Goal: Task Accomplishment & Management: Complete application form

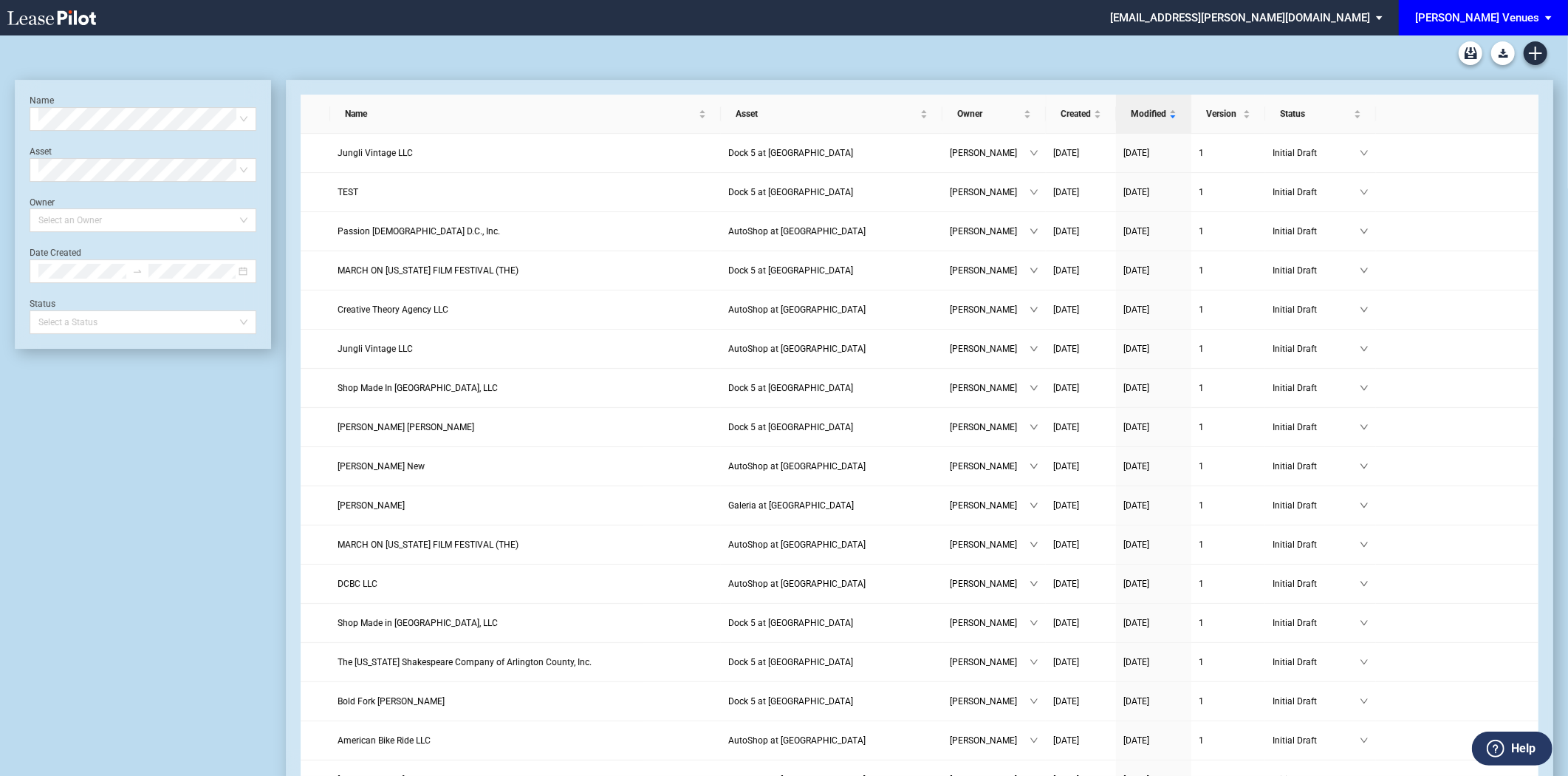
click at [1539, 27] on span "[PERSON_NAME] Venues" at bounding box center [1477, 17] width 124 height 36
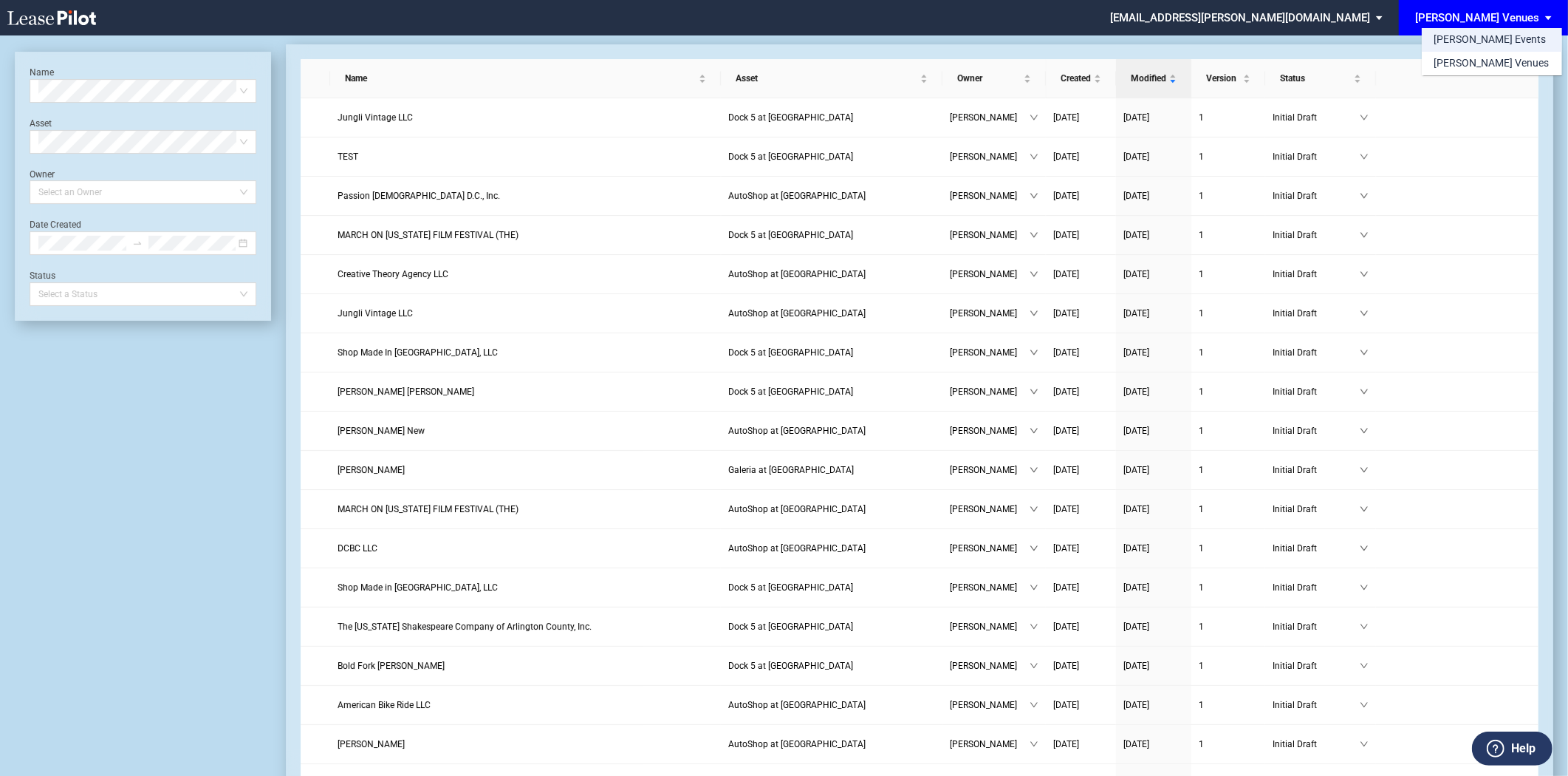
click at [1472, 43] on div "[PERSON_NAME] Events" at bounding box center [1490, 40] width 112 height 14
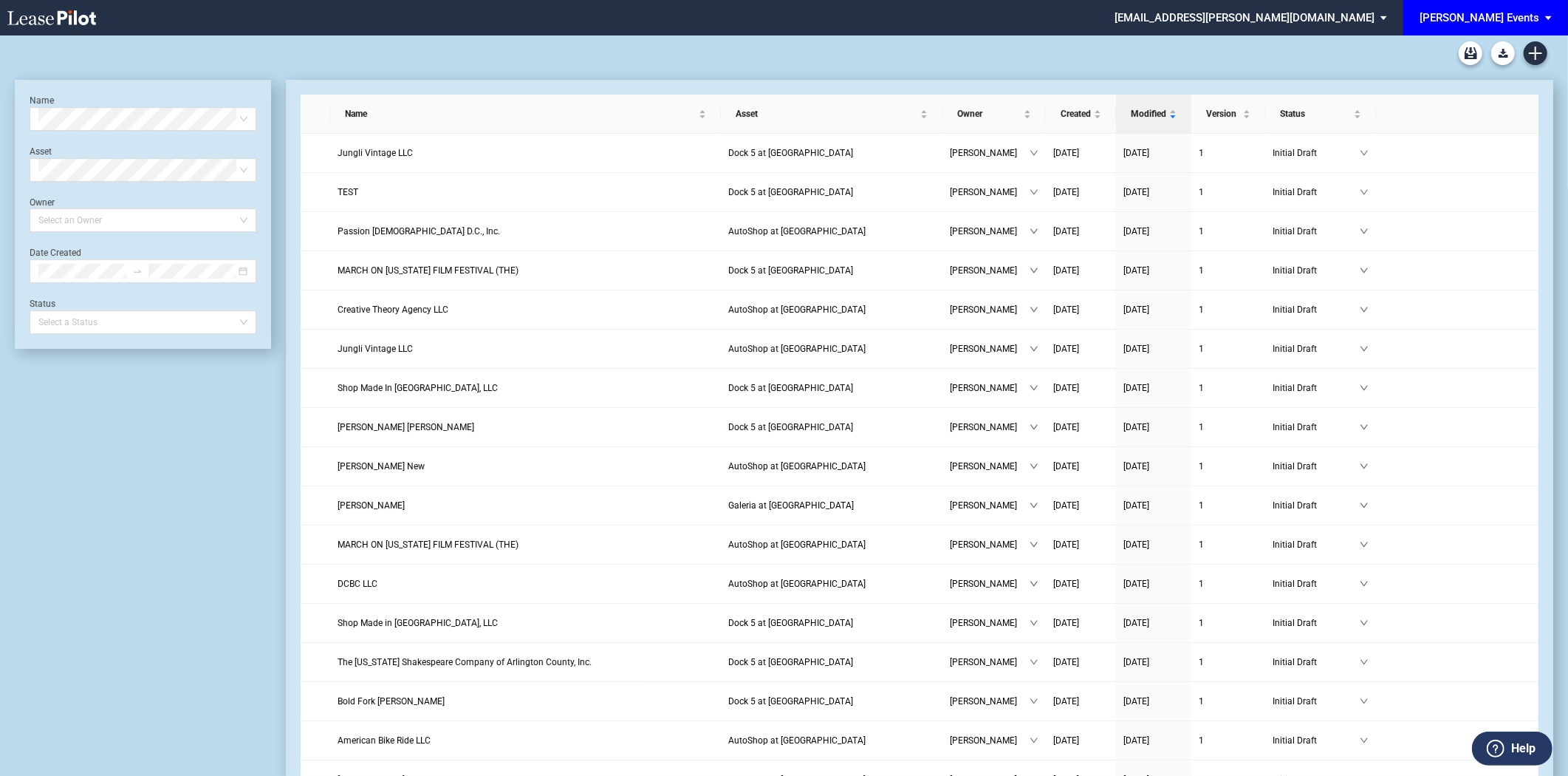
scroll to position [35, 0]
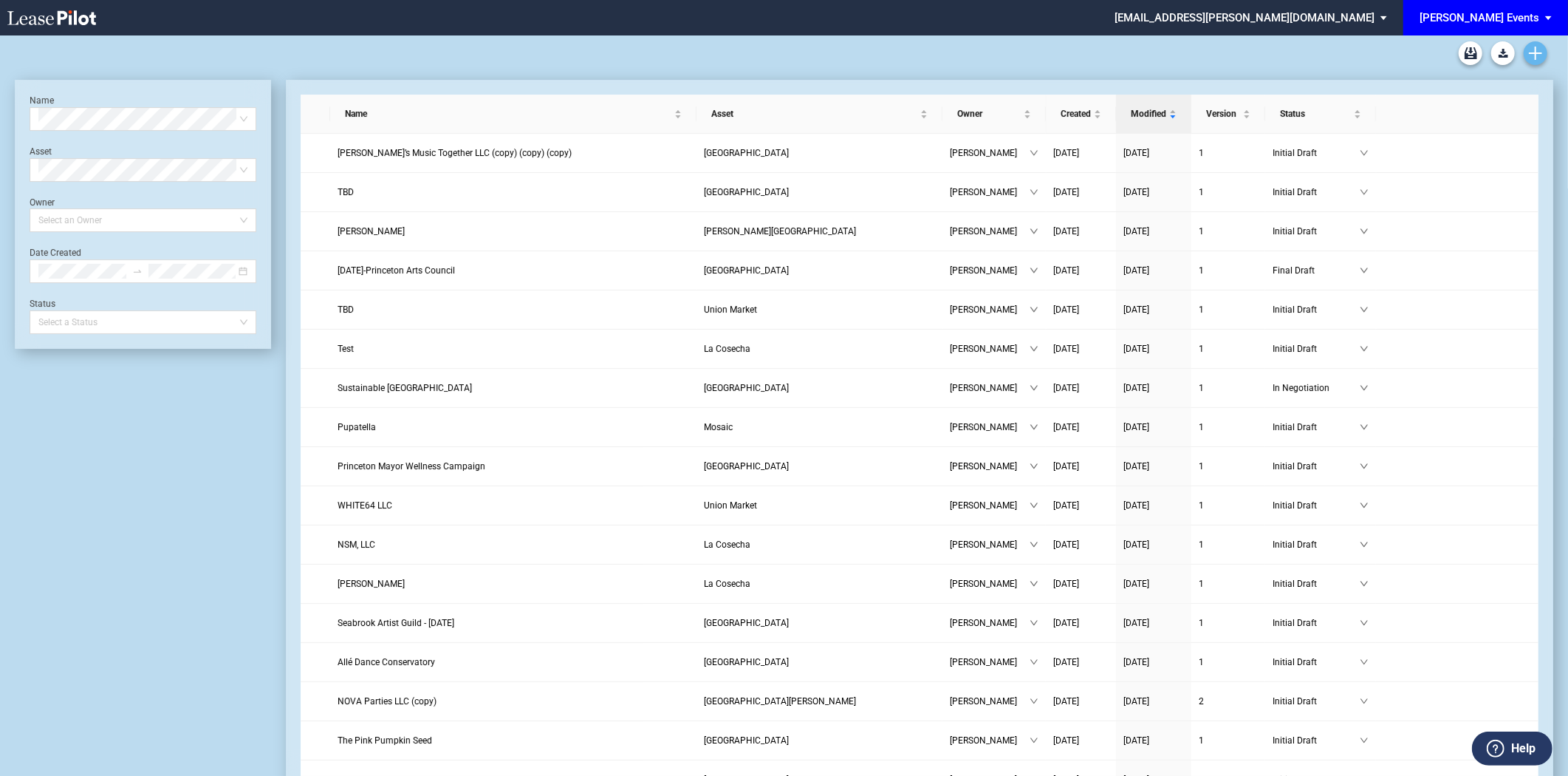
click at [1532, 50] on icon "Create new document" at bounding box center [1536, 53] width 14 height 14
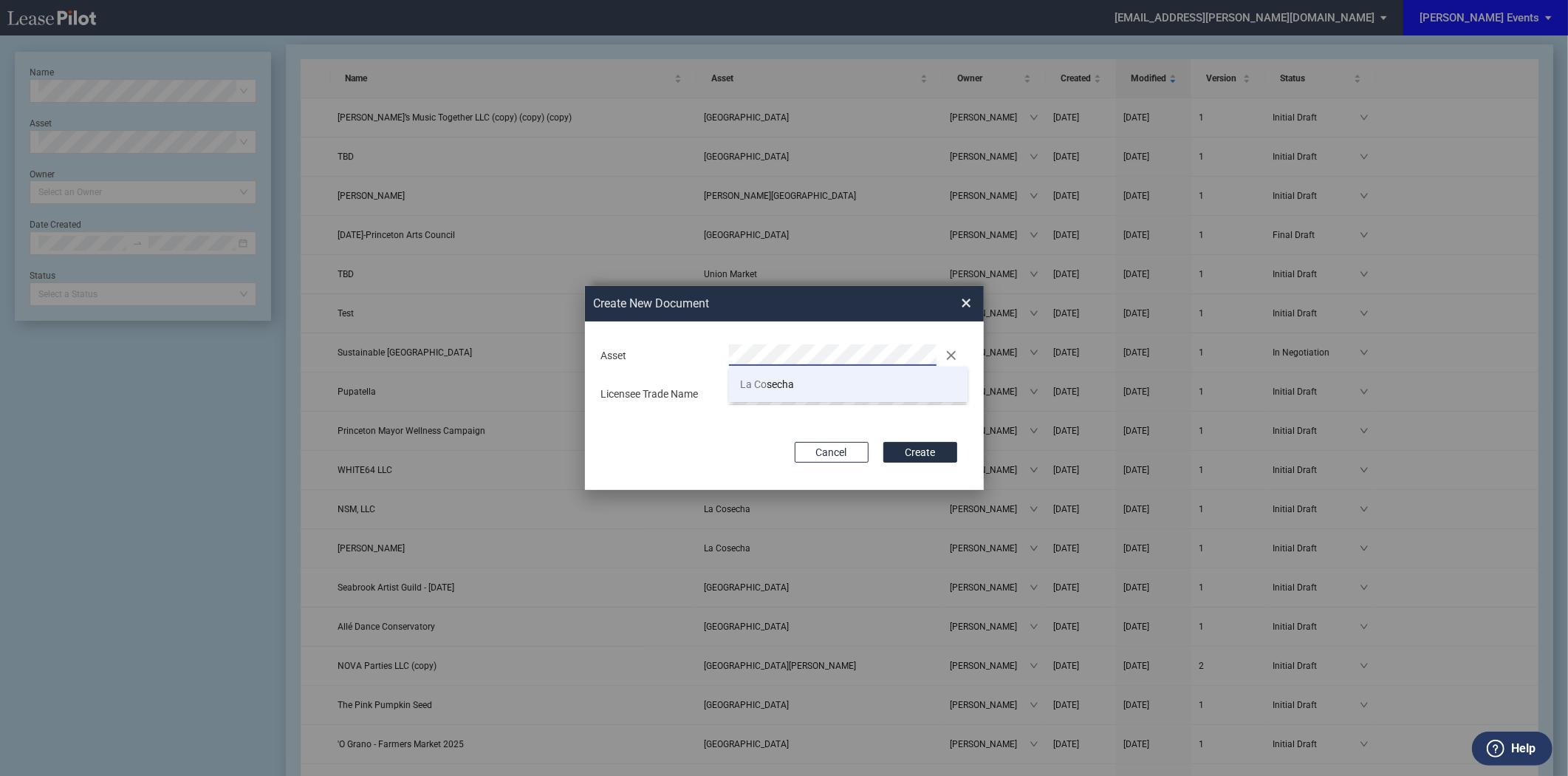
click at [848, 394] on li "La Co secha" at bounding box center [848, 384] width 239 height 36
click at [916, 458] on button "Create" at bounding box center [920, 451] width 73 height 20
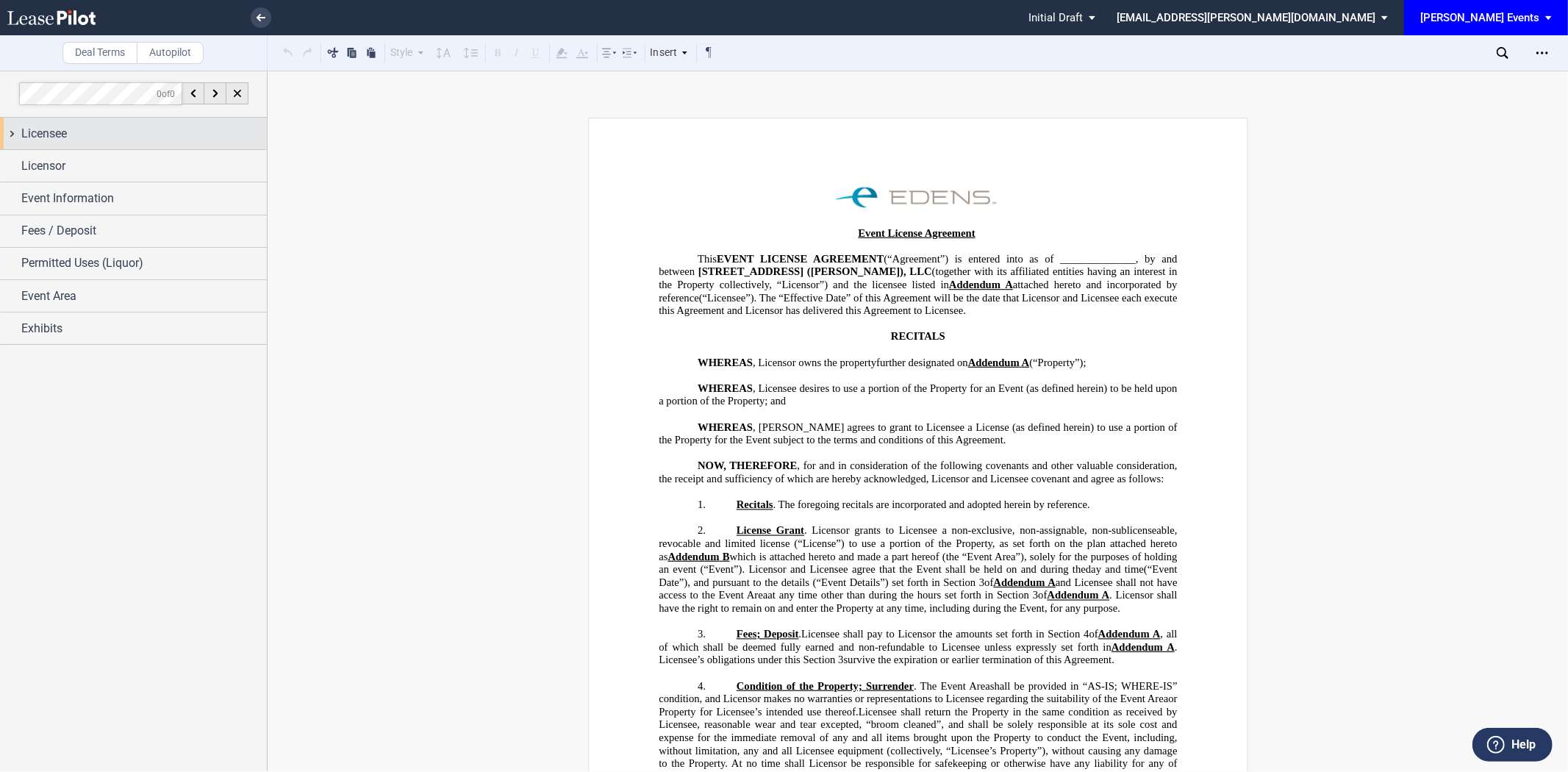
click at [67, 133] on span "Licensee" at bounding box center [43, 134] width 45 height 17
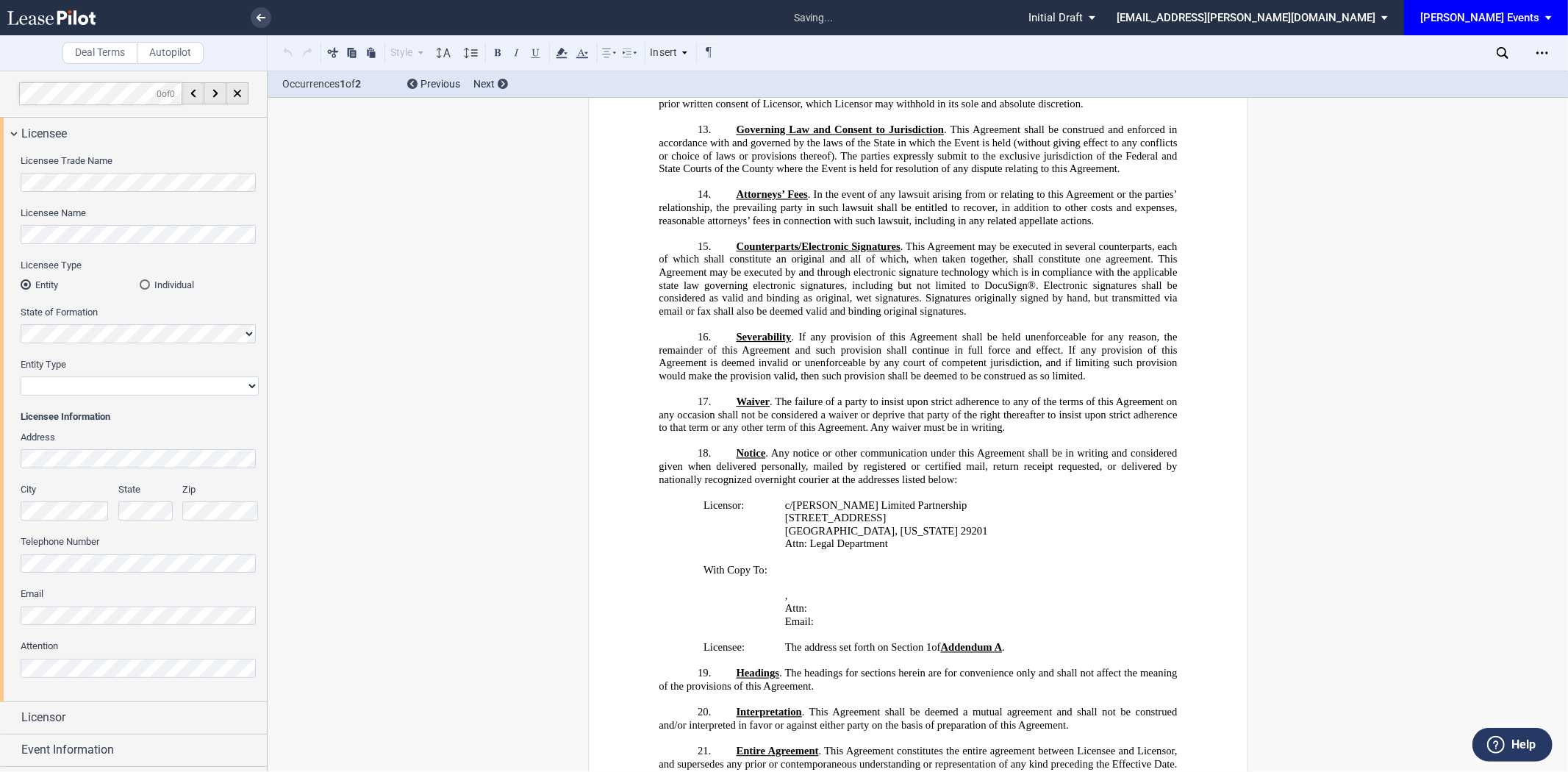
scroll to position [2286, 0]
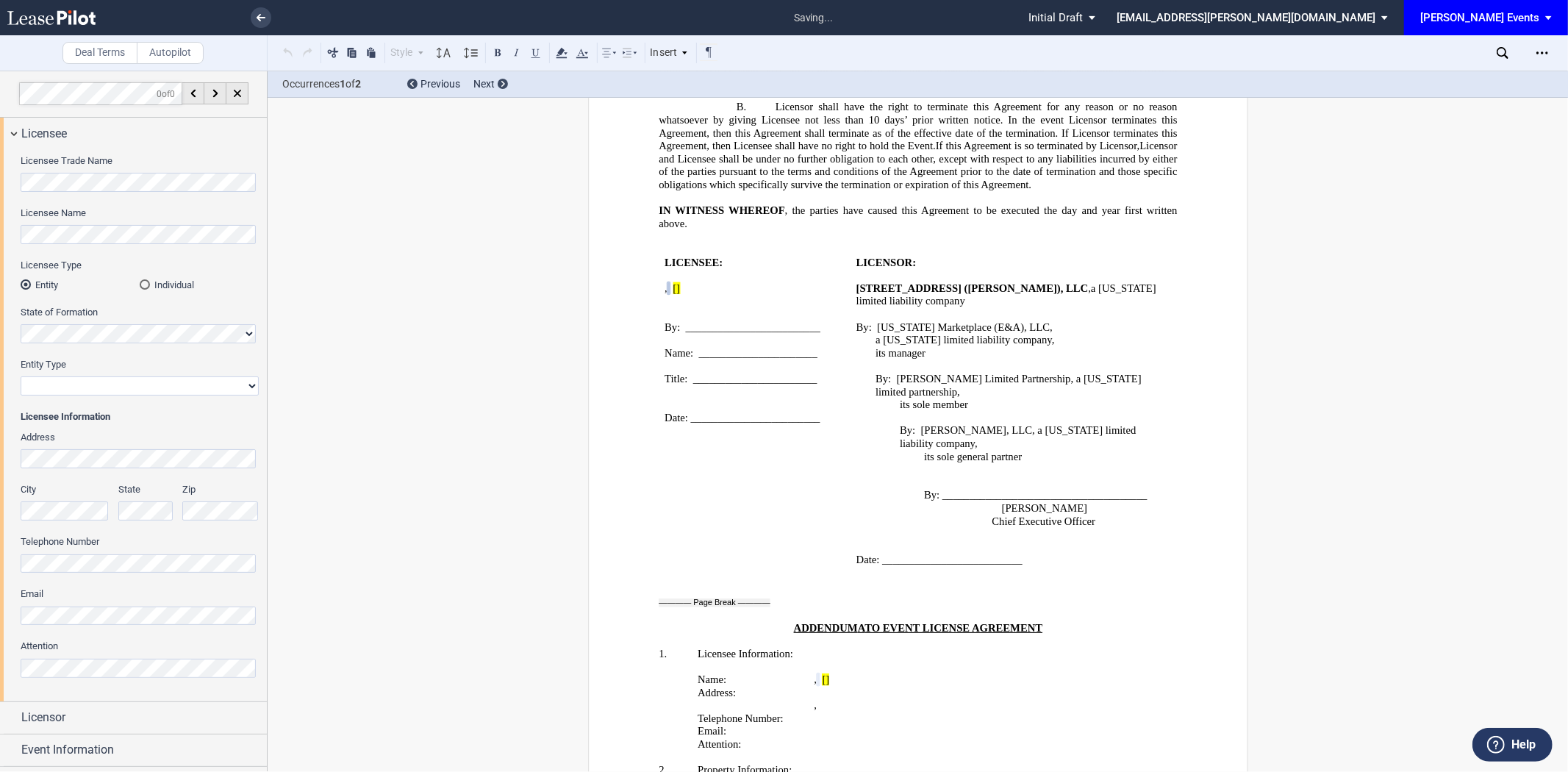
click at [92, 386] on select "Corporation Limited Liability Company General Partnership Limited Partnership N…" at bounding box center [139, 386] width 238 height 19
select select "non-profit corporation"
click at [20, 376] on select "Corporation Limited Liability Company General Partnership Limited Partnership N…" at bounding box center [139, 386] width 238 height 19
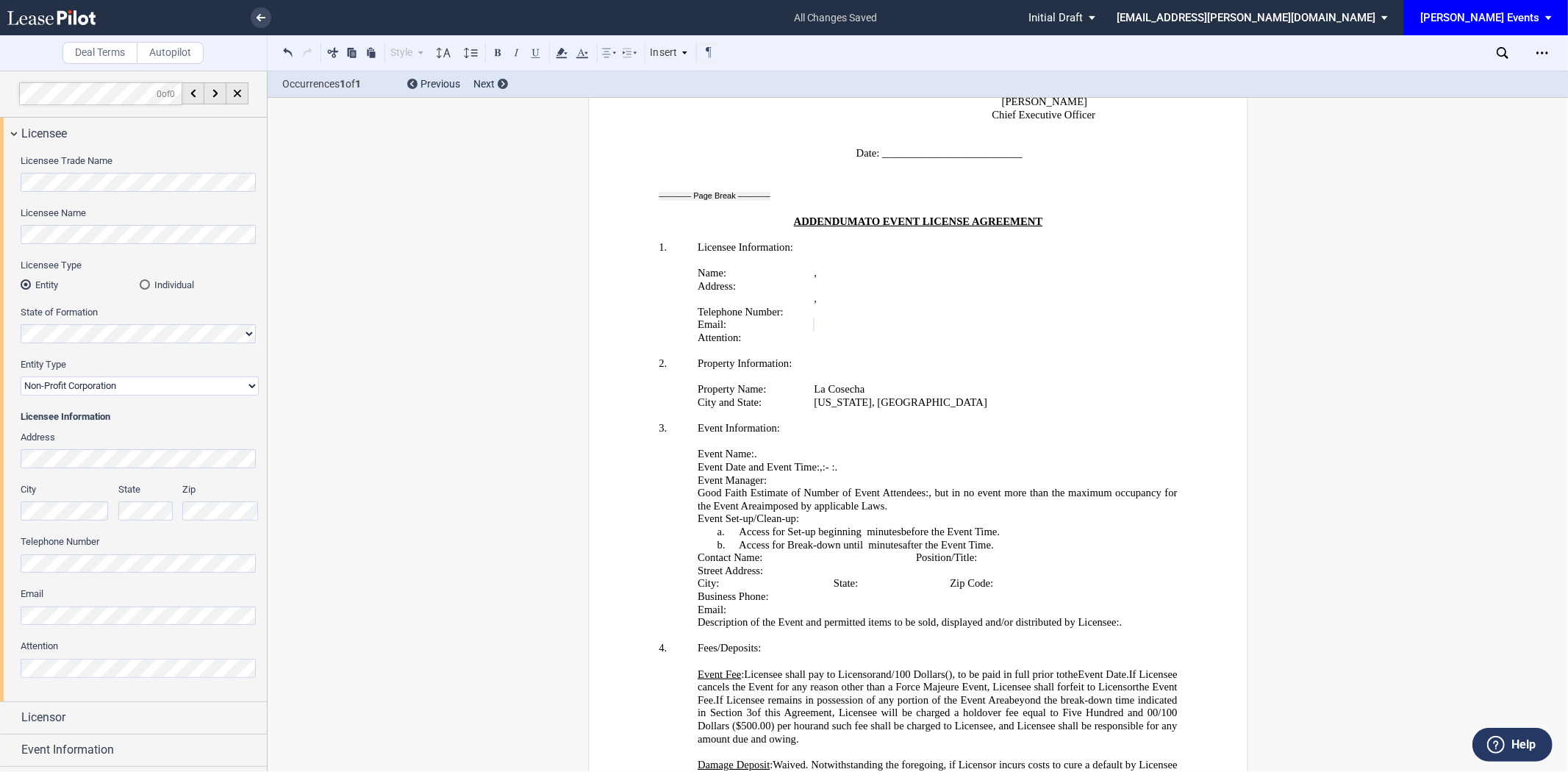
scroll to position [127, 0]
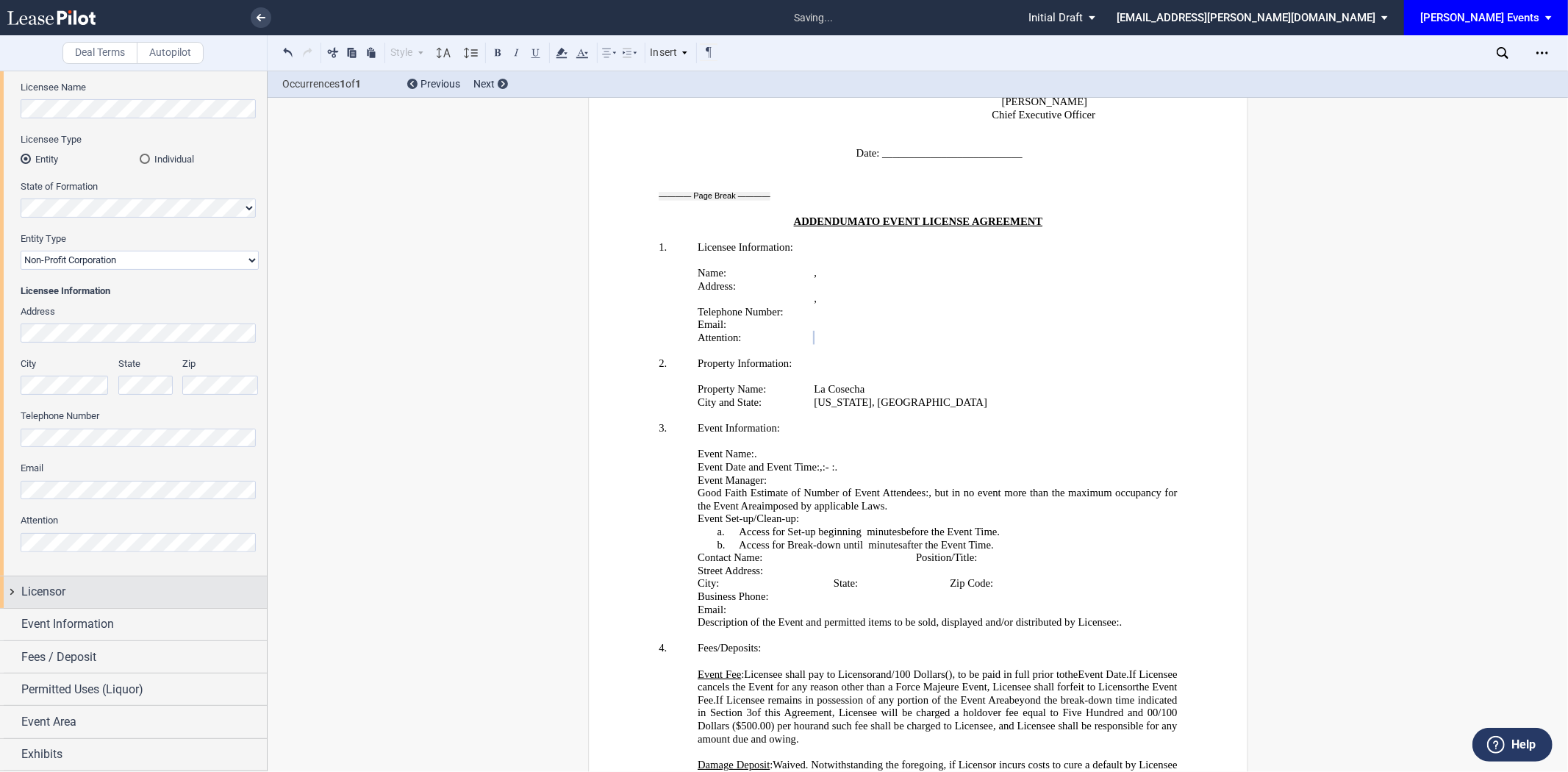
click at [127, 589] on div "Licensor" at bounding box center [143, 591] width 245 height 17
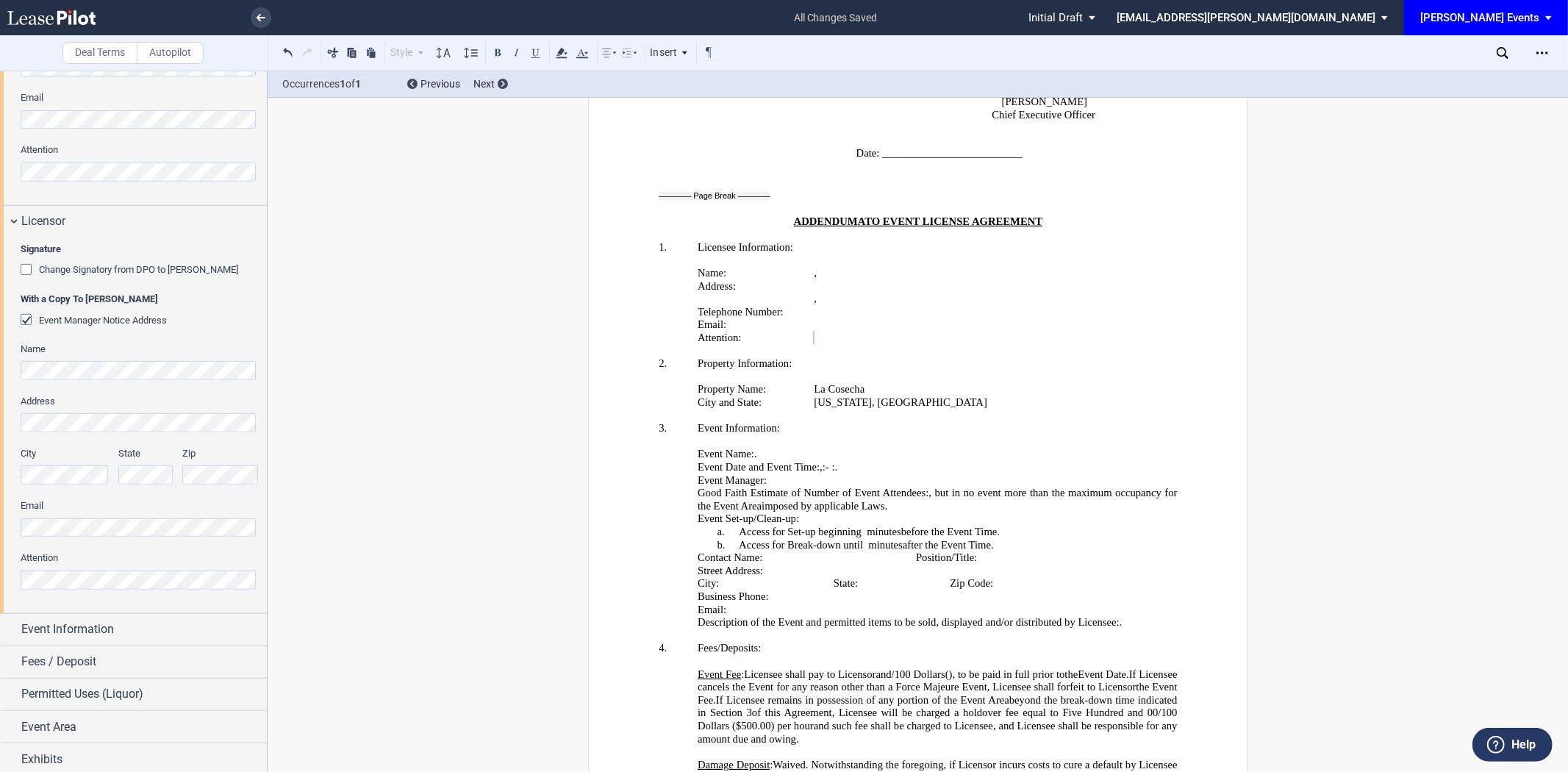
scroll to position [502, 0]
click at [0, 530] on div "Signature Change Signatory from DPO to [PERSON_NAME] With a Copy To [PERSON_NAM…" at bounding box center [134, 420] width 267 height 376
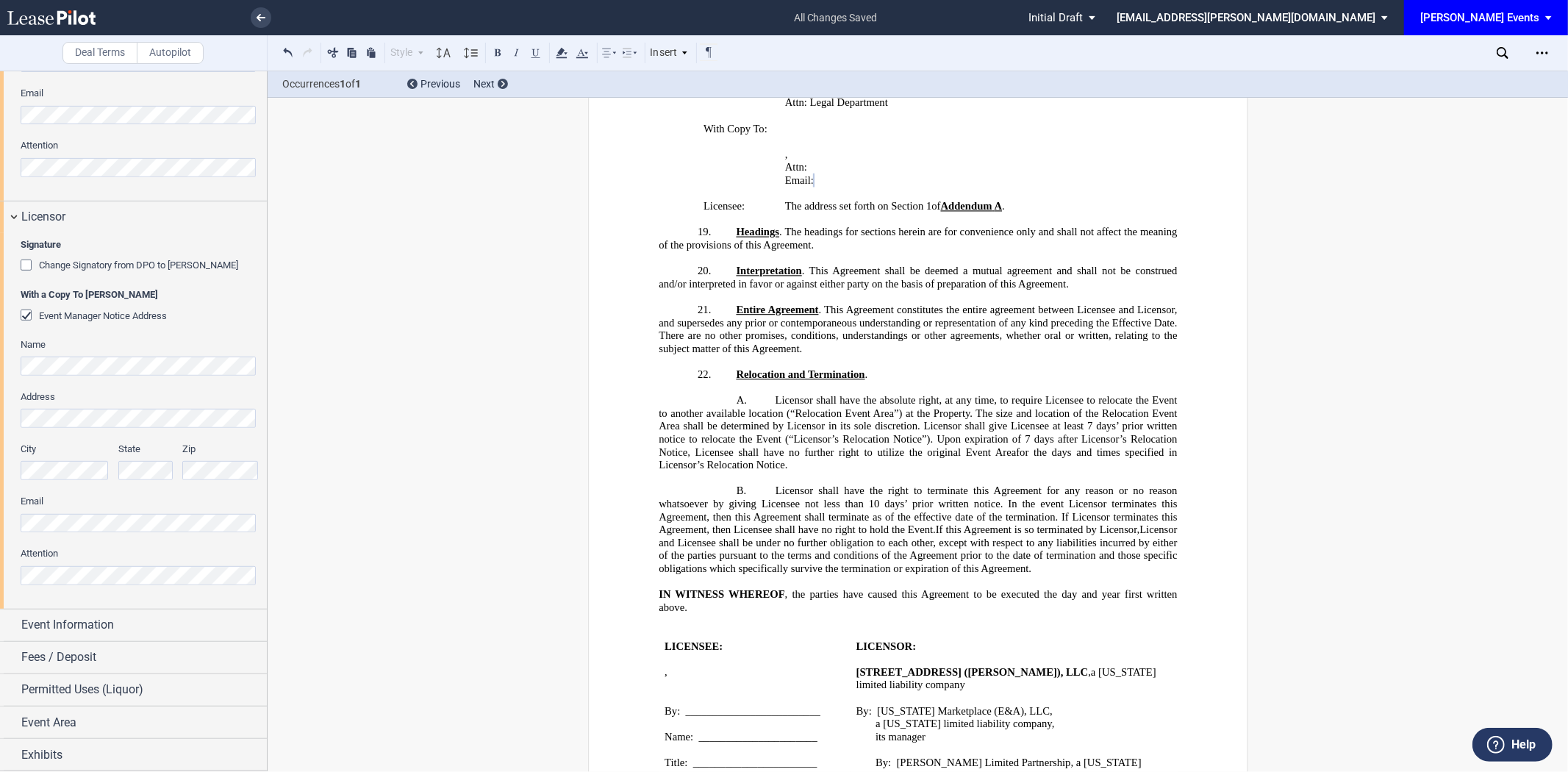
scroll to position [1774, 0]
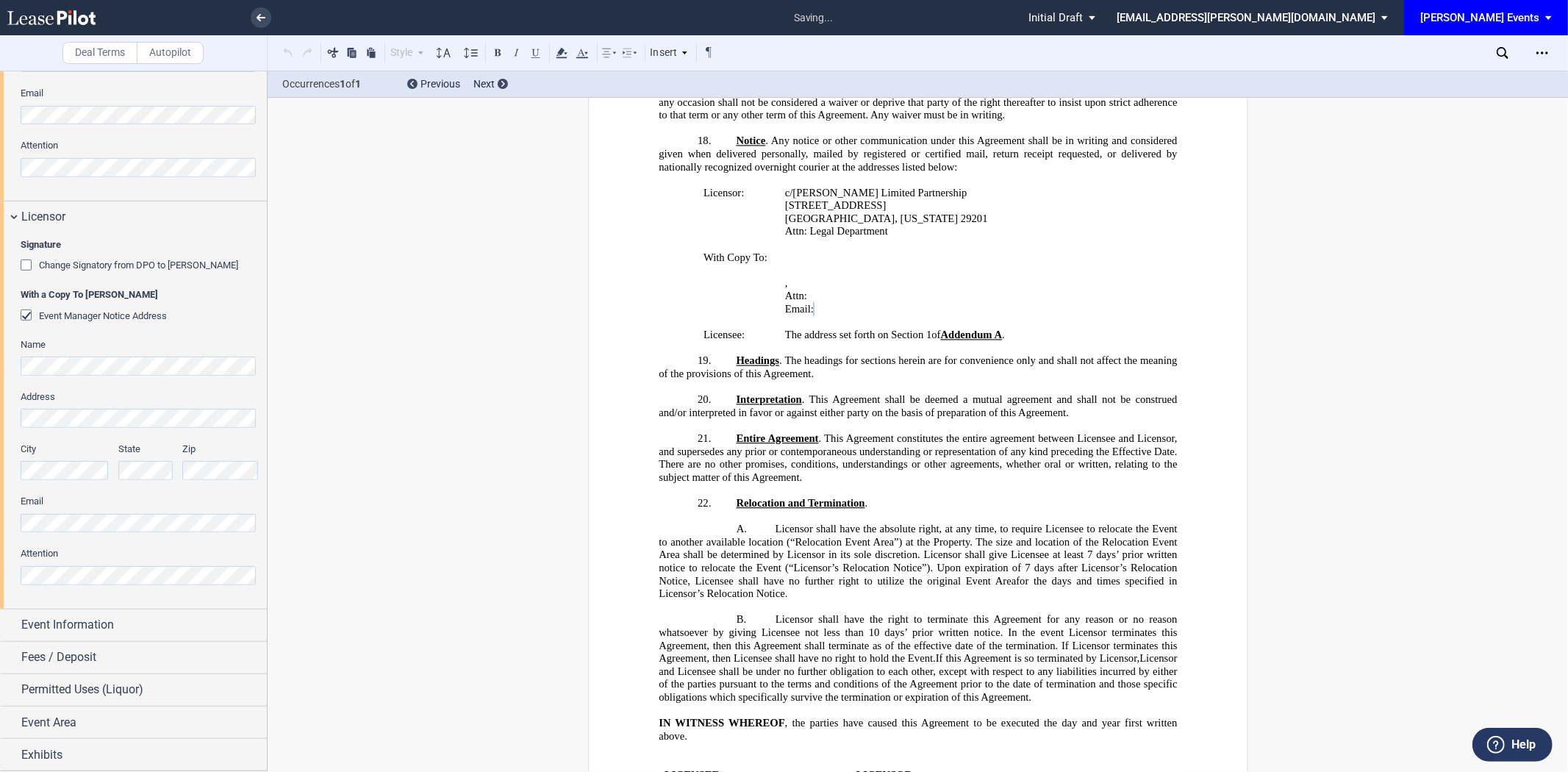
click at [0, 566] on div "Signature Change Signatory from DPO to [PERSON_NAME] With a Copy To [PERSON_NAM…" at bounding box center [134, 420] width 267 height 376
click at [145, 629] on div "Event Information" at bounding box center [143, 625] width 245 height 17
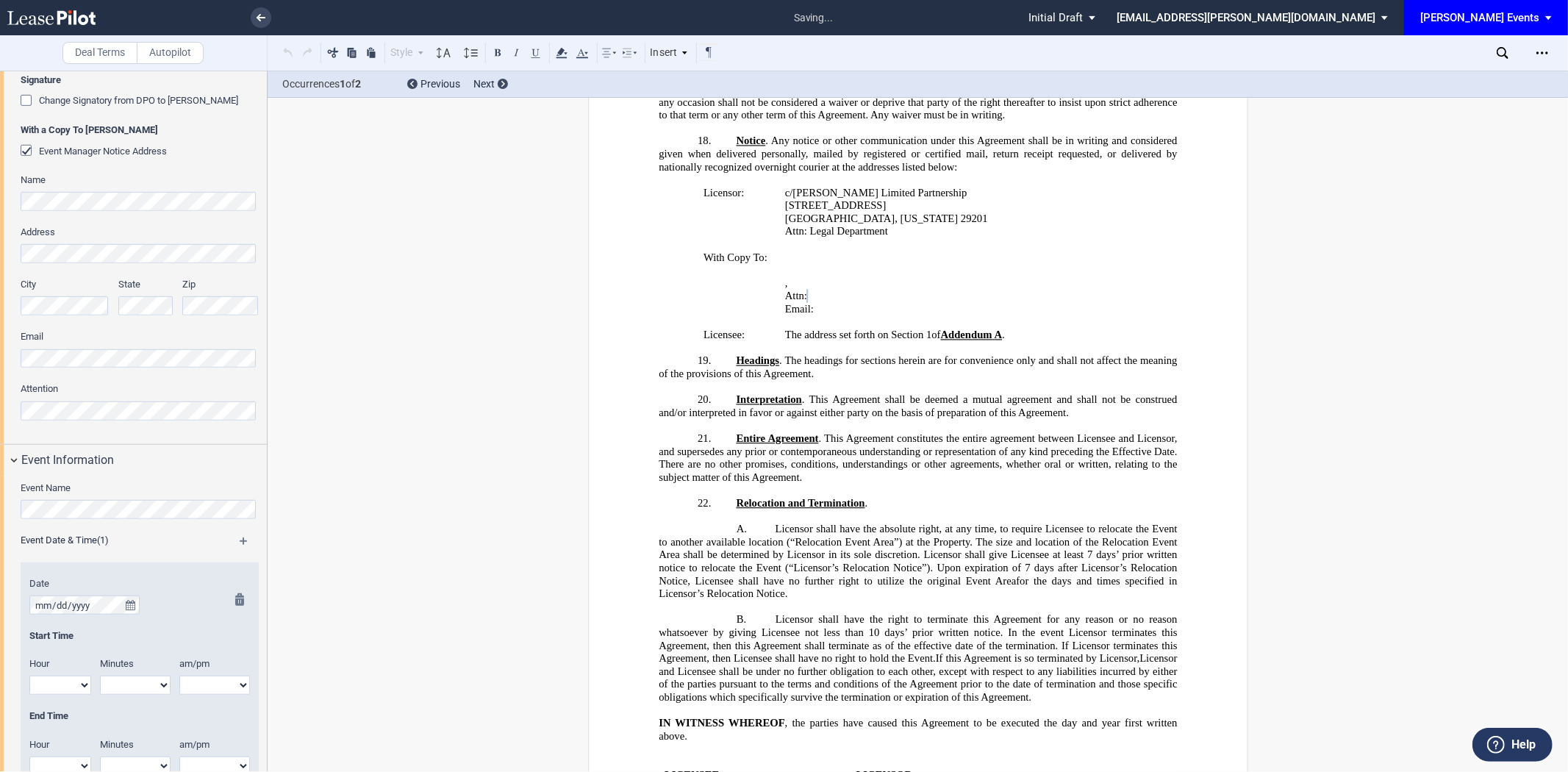
scroll to position [747, 0]
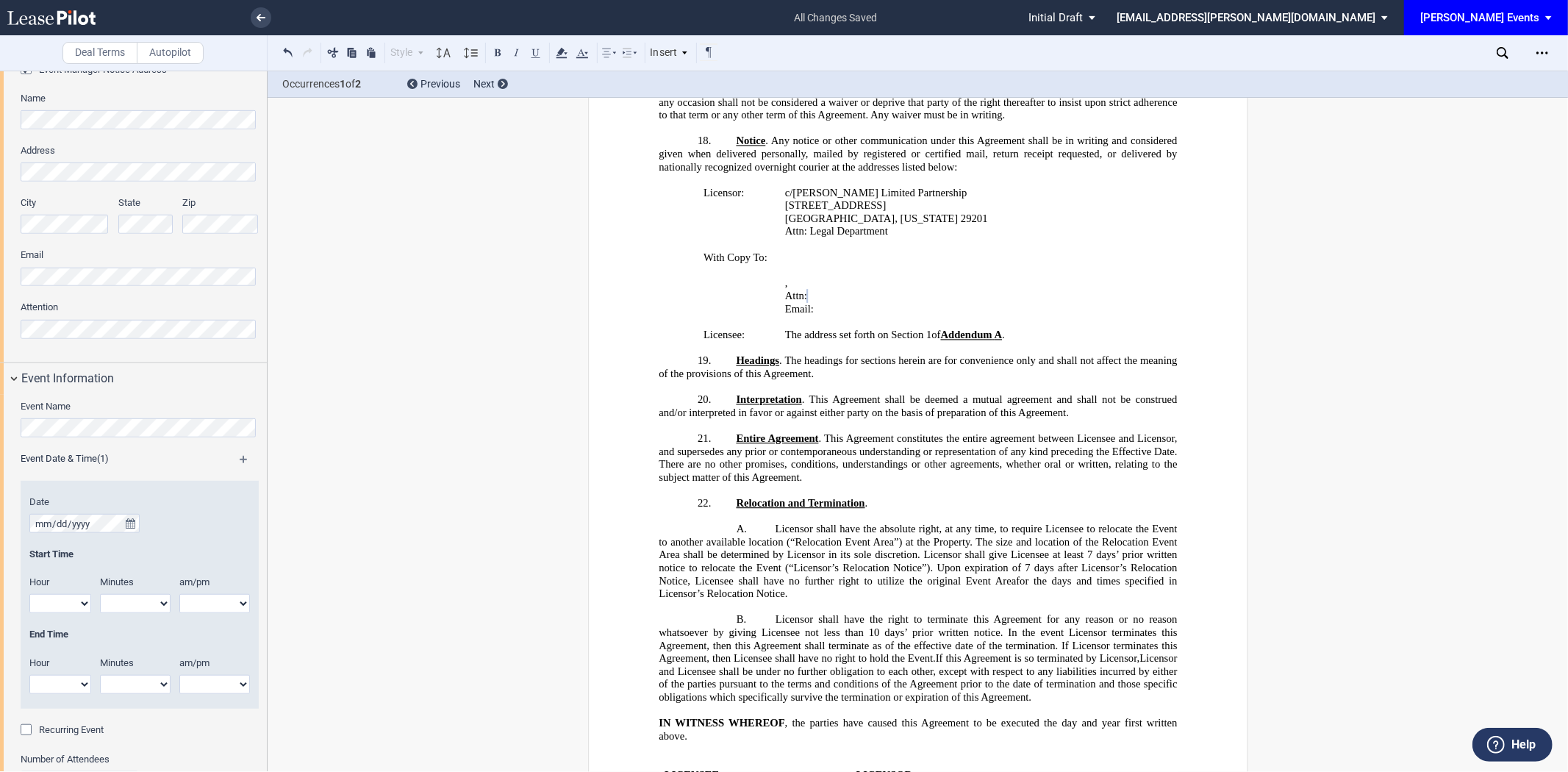
click at [89, 416] on div "Event Name" at bounding box center [139, 418] width 238 height 37
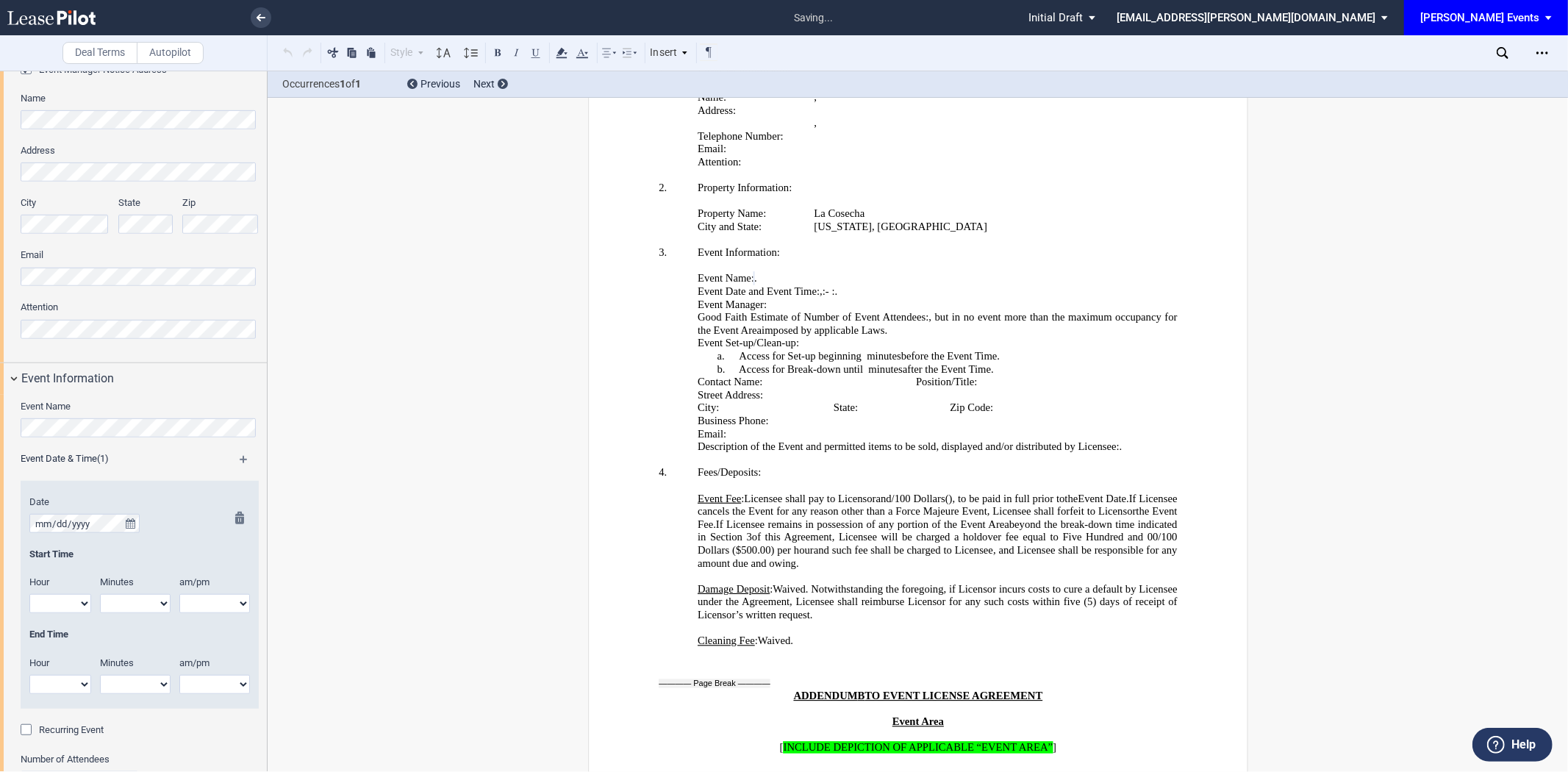
scroll to position [0, 0]
click at [130, 520] on icon "true" at bounding box center [131, 523] width 10 height 11
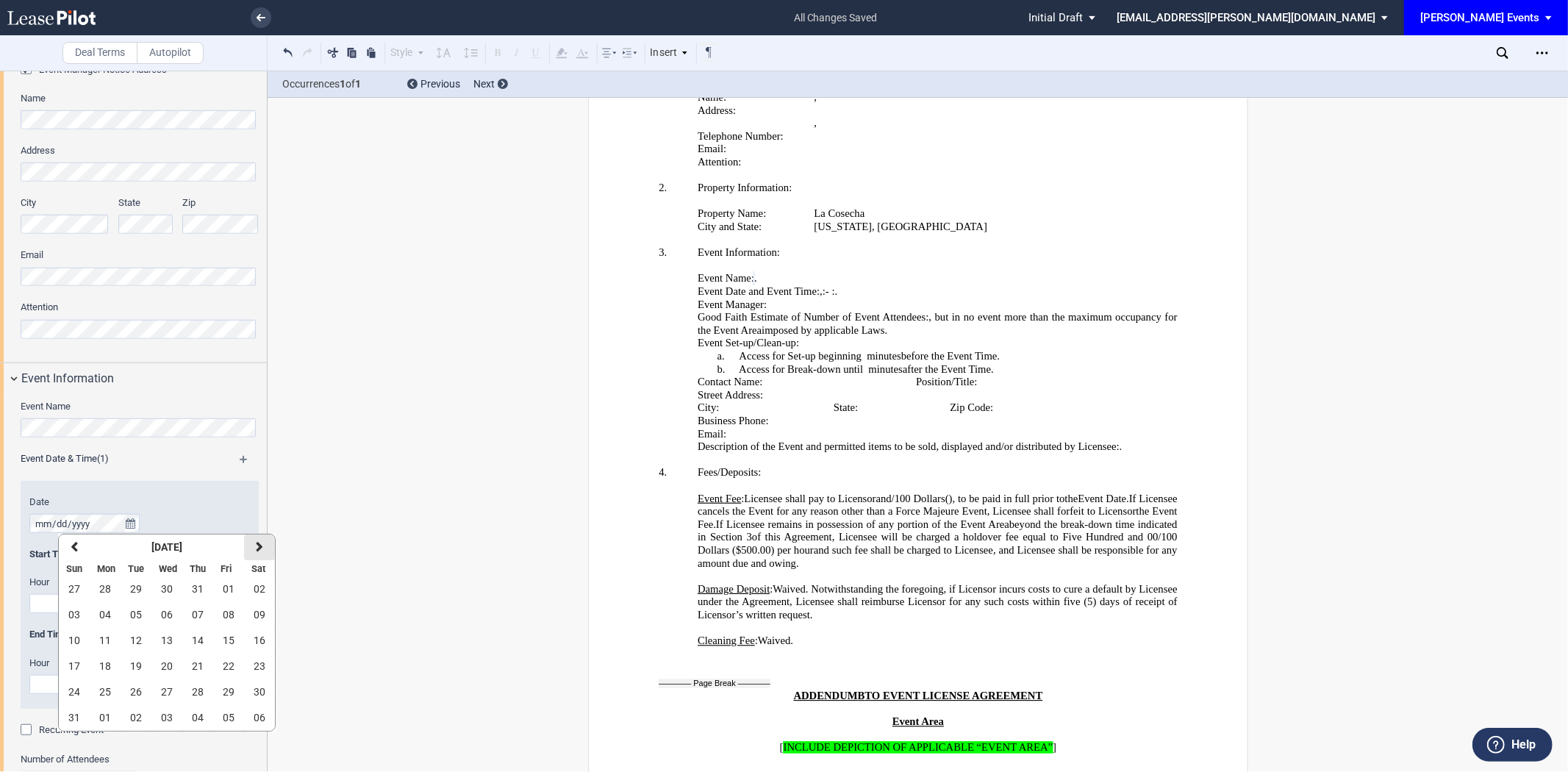
click at [252, 550] on button "next" at bounding box center [260, 547] width 31 height 26
click at [163, 617] on span "10" at bounding box center [166, 614] width 12 height 12
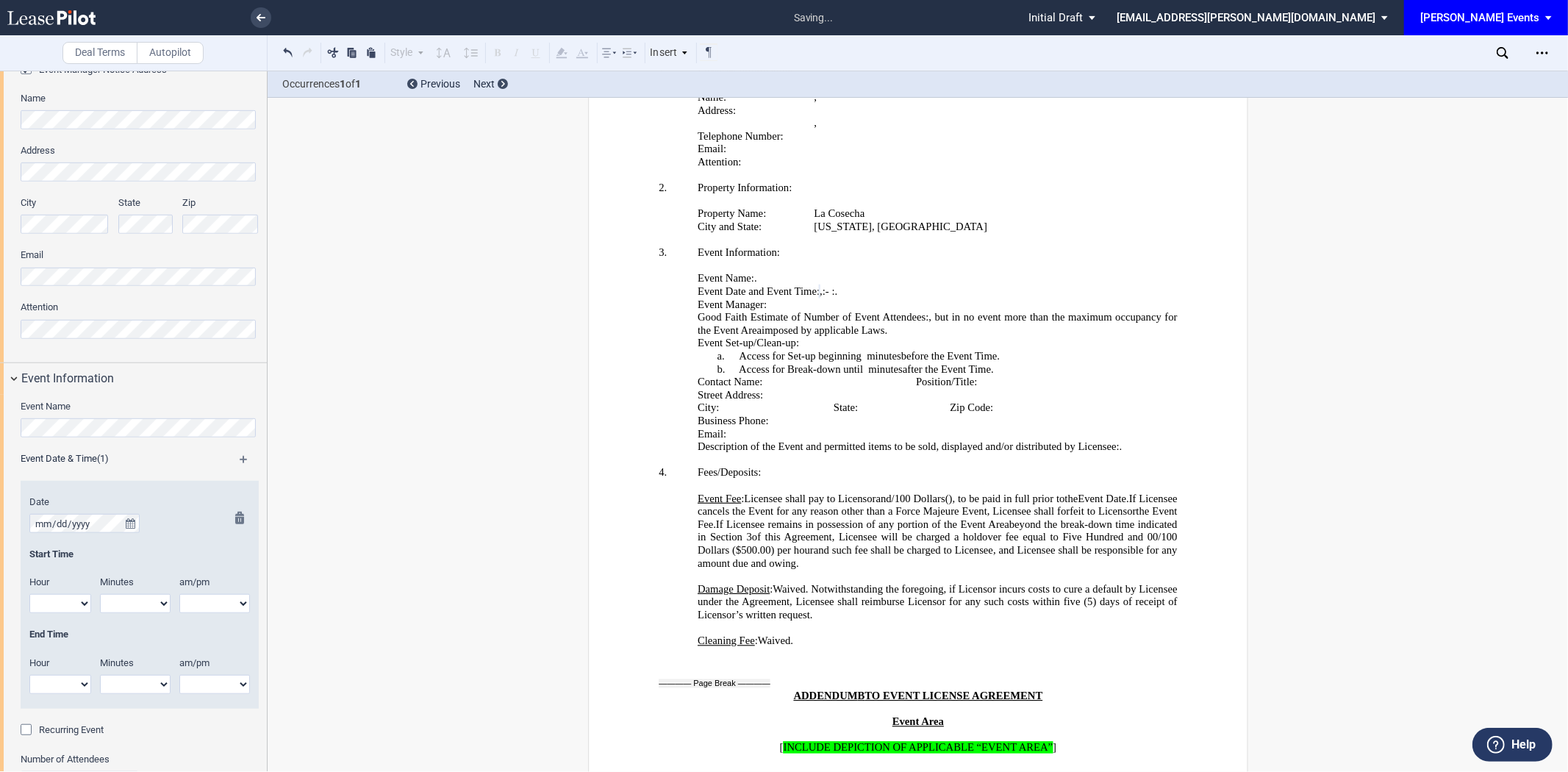
click at [64, 603] on select "1 2 3 4 5 6 7 8 9 10 11 12" at bounding box center [61, 604] width 62 height 19
select select "6"
click at [30, 595] on select "1 2 3 4 5 6 7 8 9 10 11 12" at bounding box center [61, 604] width 62 height 19
click at [45, 681] on select "1 2 3 4 5 6 7 8 9 10 11 12" at bounding box center [61, 685] width 62 height 19
select select "9"
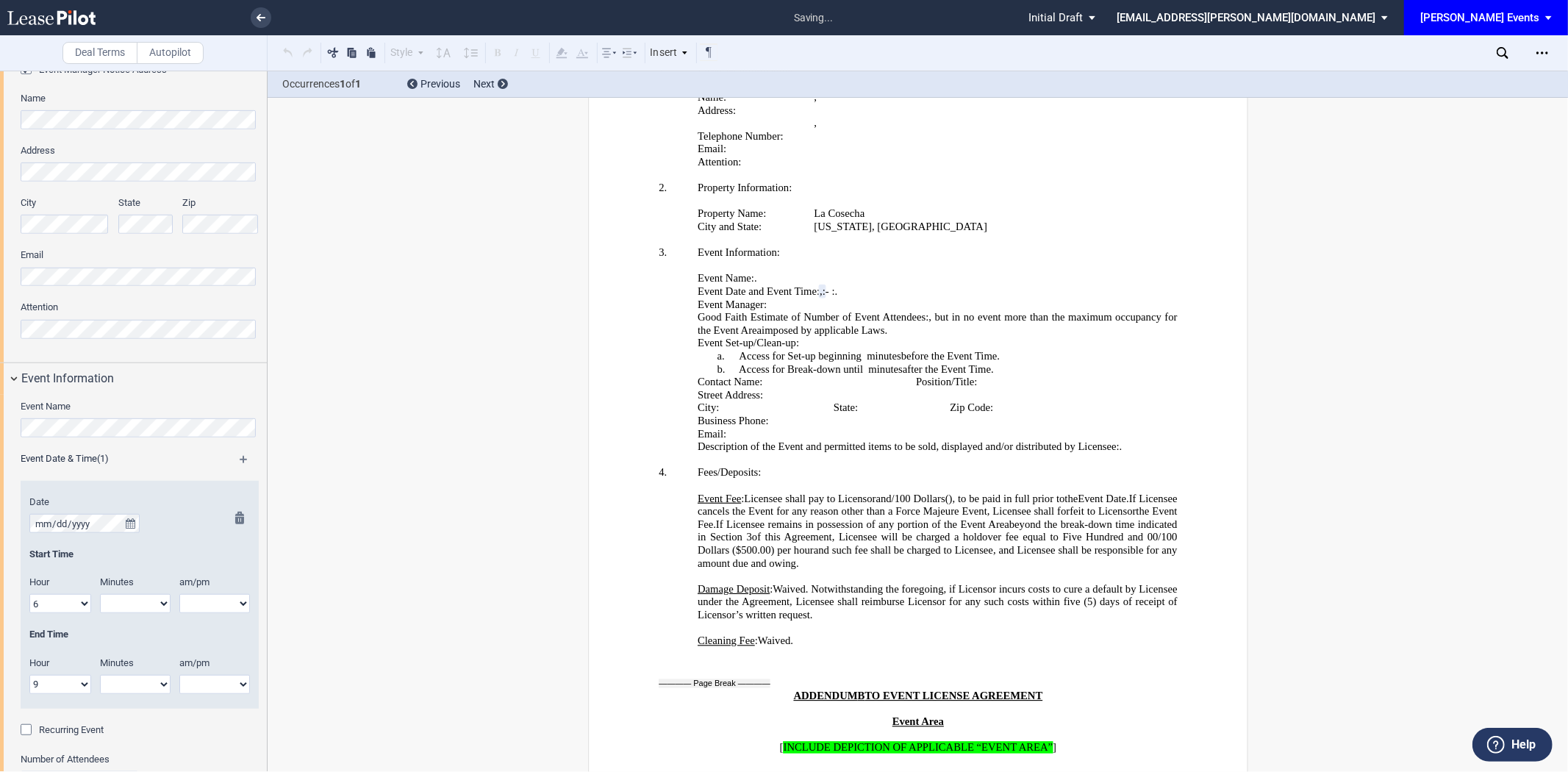
click at [30, 675] on select "1 2 3 4 5 6 7 8 9 10 11 12" at bounding box center [61, 685] width 62 height 19
click at [216, 601] on select "am pm" at bounding box center [214, 604] width 70 height 19
select select "pm"
click at [180, 595] on select "am pm" at bounding box center [214, 604] width 70 height 19
click at [204, 685] on select "am pm" at bounding box center [214, 685] width 70 height 19
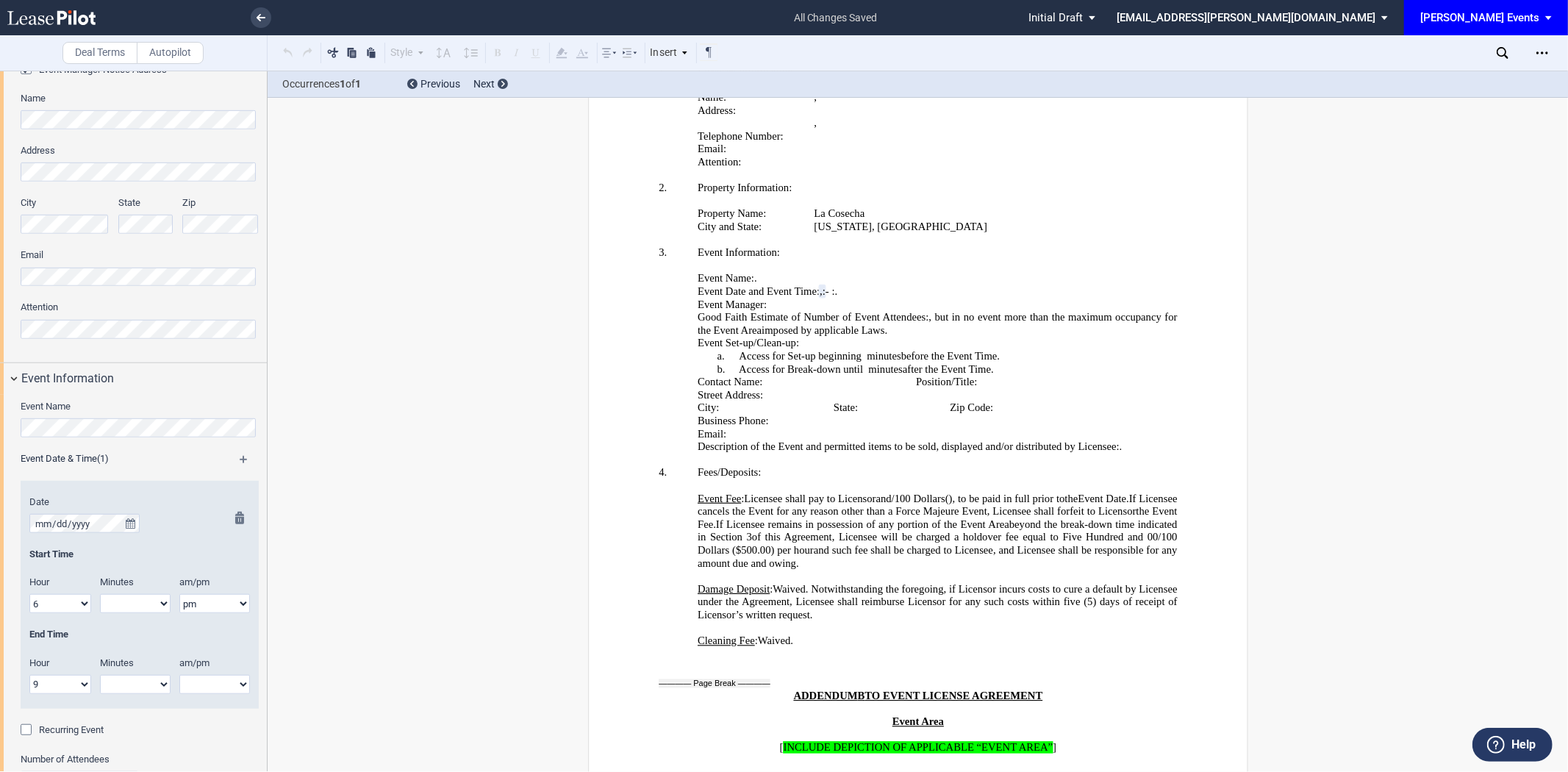
select select "pm"
click at [180, 675] on select "am pm" at bounding box center [214, 685] width 70 height 19
click at [137, 605] on select "00 05 10 15 20 25 30 35 40 45 50 55" at bounding box center [135, 604] width 70 height 19
select select "00"
click at [100, 595] on select "00 05 10 15 20 25 30 35 40 45 50 55" at bounding box center [135, 604] width 70 height 19
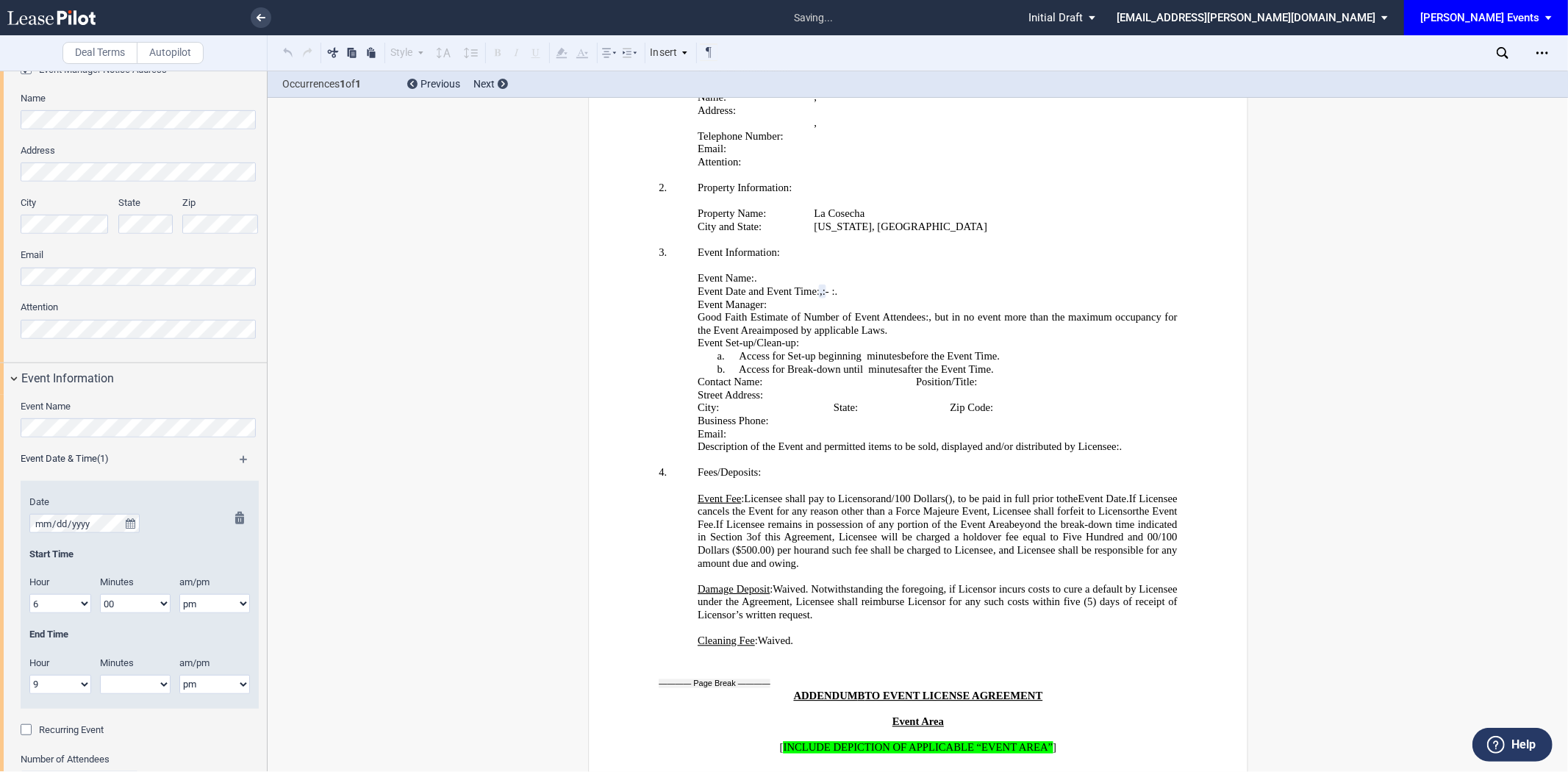
click at [150, 685] on select "00 05 10 15 20 25 30 35 40 45 50 55" at bounding box center [135, 685] width 70 height 19
select select "00"
click at [100, 675] on select "00 05 10 15 20 25 30 35 40 45 50 55" at bounding box center [135, 685] width 70 height 19
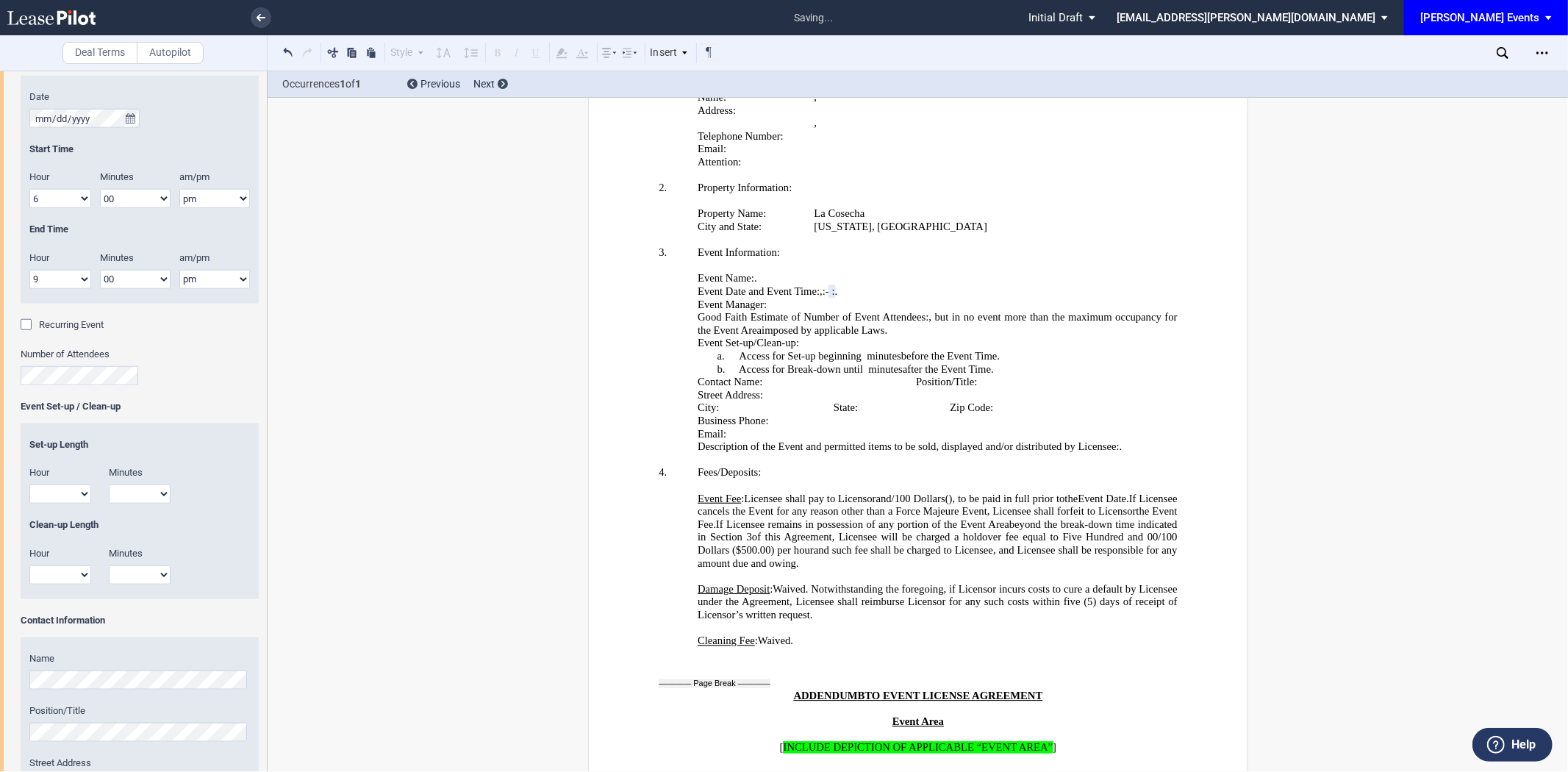
scroll to position [1156, 0]
click at [63, 489] on select "1 2 3 4 5 6 7 8 9 10 11 12" at bounding box center [61, 490] width 62 height 19
select select "3"
click at [30, 483] on select "1 2 3 4 5 6 7 8 9 10 11 12" at bounding box center [61, 490] width 62 height 19
click at [117, 492] on select "00 15 30 45" at bounding box center [139, 490] width 62 height 19
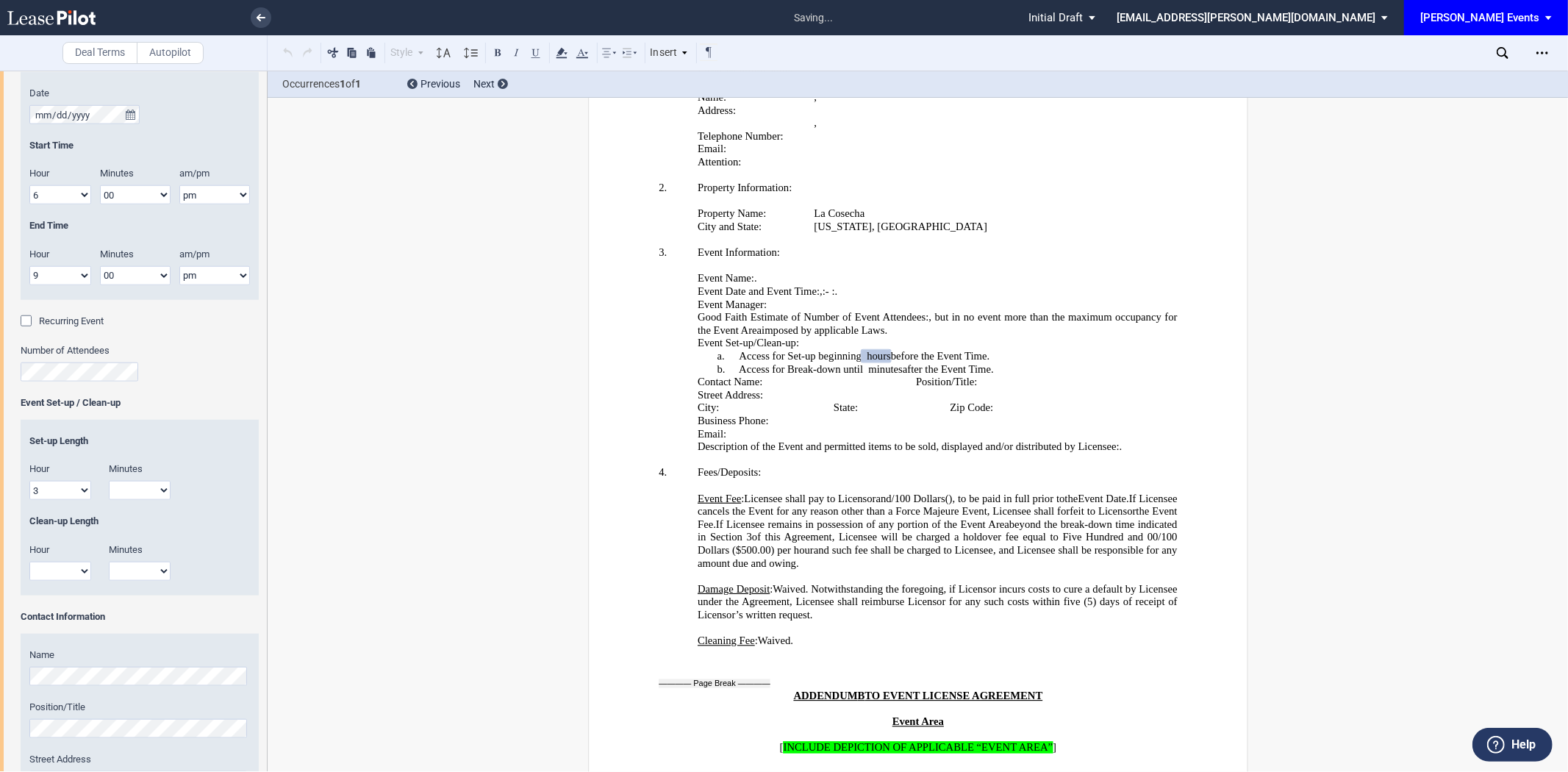
select select "30"
click at [109, 483] on select "00 15 30 45" at bounding box center [139, 490] width 62 height 19
click at [52, 568] on select "1 2 3 4 5 6 7 8 9 10 11 12" at bounding box center [61, 571] width 62 height 19
click at [122, 571] on select "00 15 30 45" at bounding box center [139, 571] width 62 height 19
select select "30"
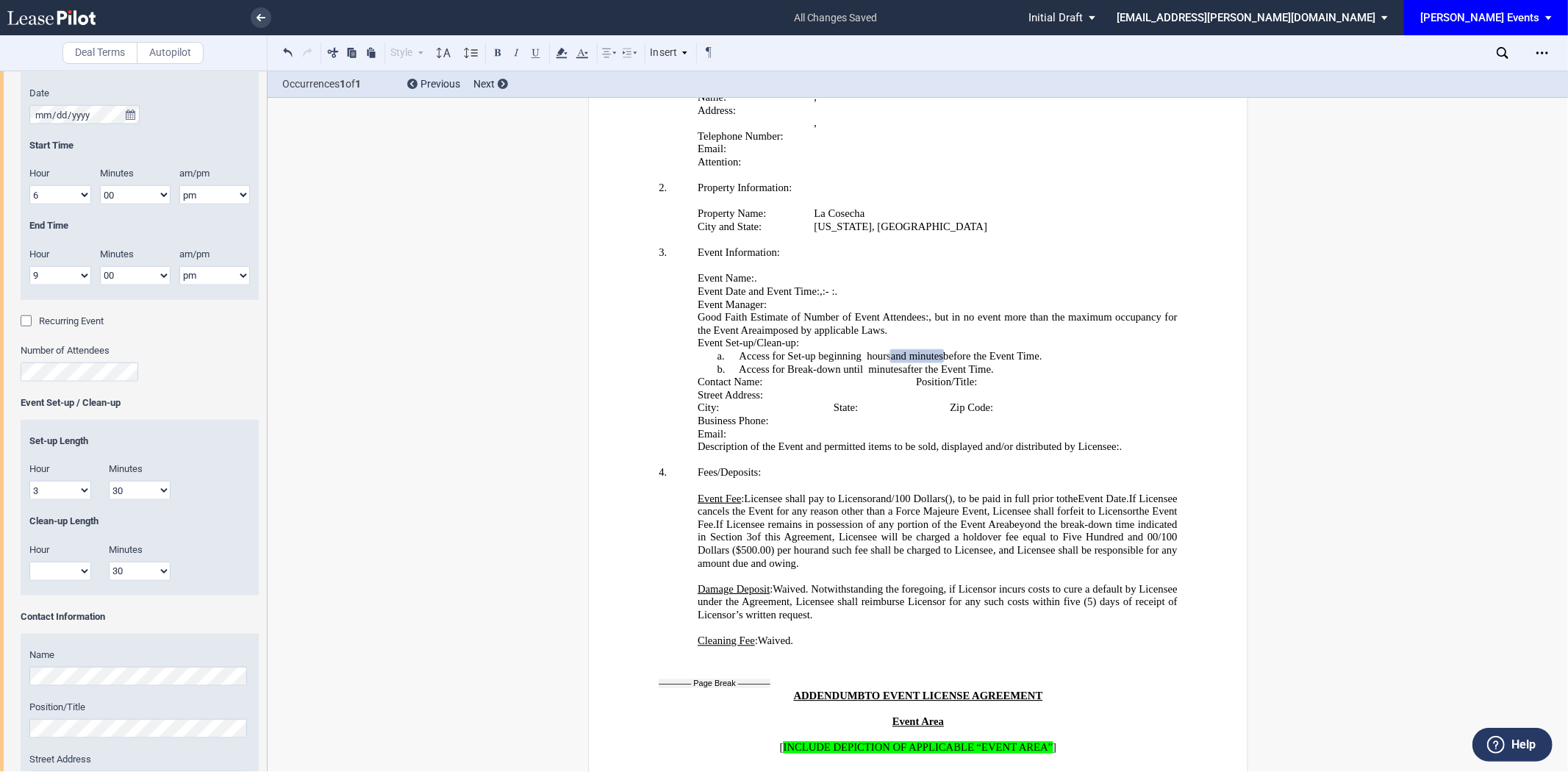
click at [109, 562] on select "00 15 30 45" at bounding box center [139, 571] width 62 height 19
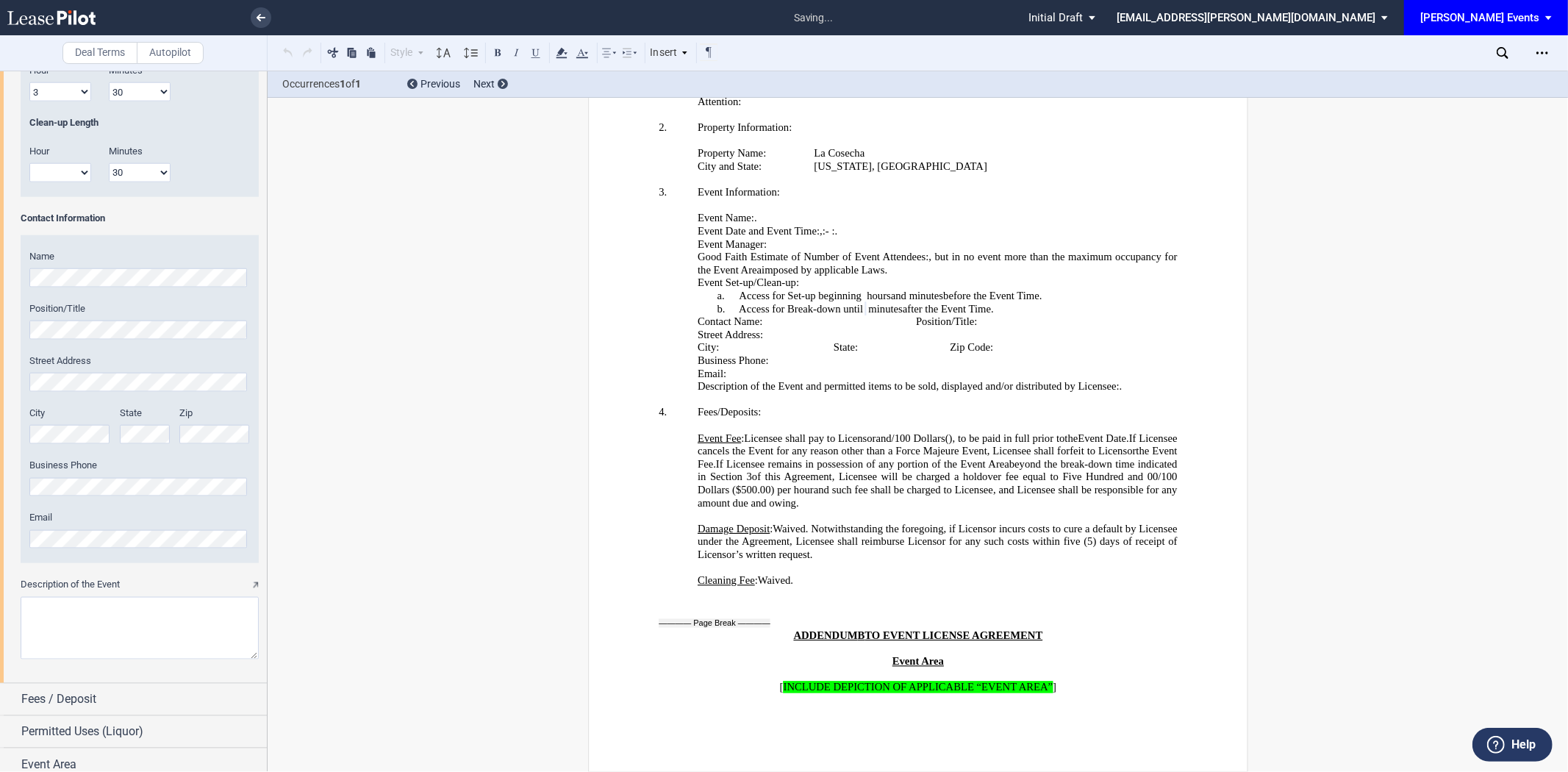
scroll to position [1563, 0]
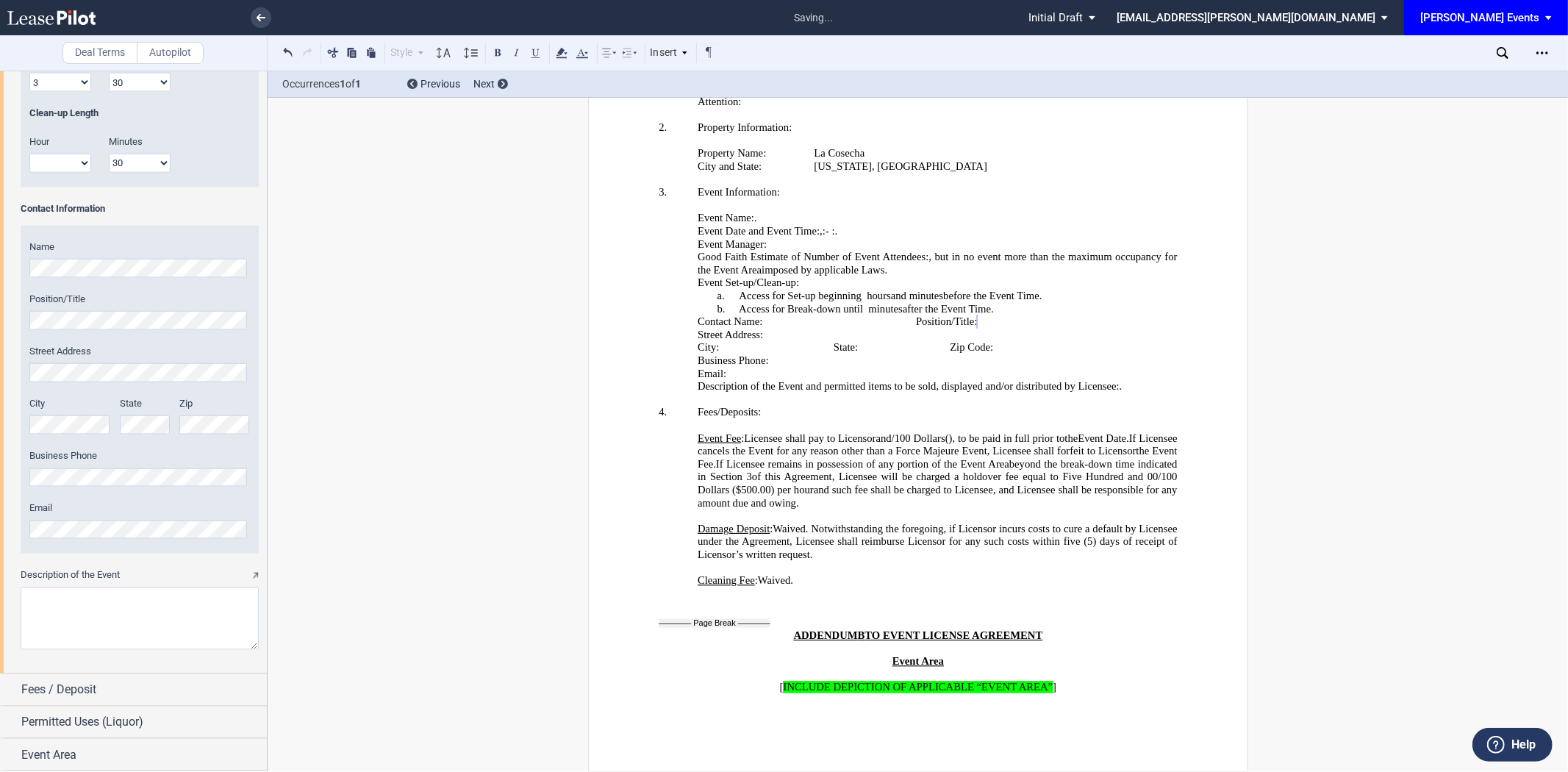
click at [5, 322] on div "Event Name Event Date & Time (1) Date Start Time Hour 1 2 3 4 5 6 7 8 9 10 11 12" at bounding box center [134, 125] width 267 height 1095
click at [121, 620] on textarea "Description of the Event" at bounding box center [139, 618] width 238 height 62
click at [108, 613] on textarea "Description of the Event" at bounding box center [139, 618] width 238 height 62
paste textarea "Live storytelling event with Wild Side Media (art panel discussion) highlightin…"
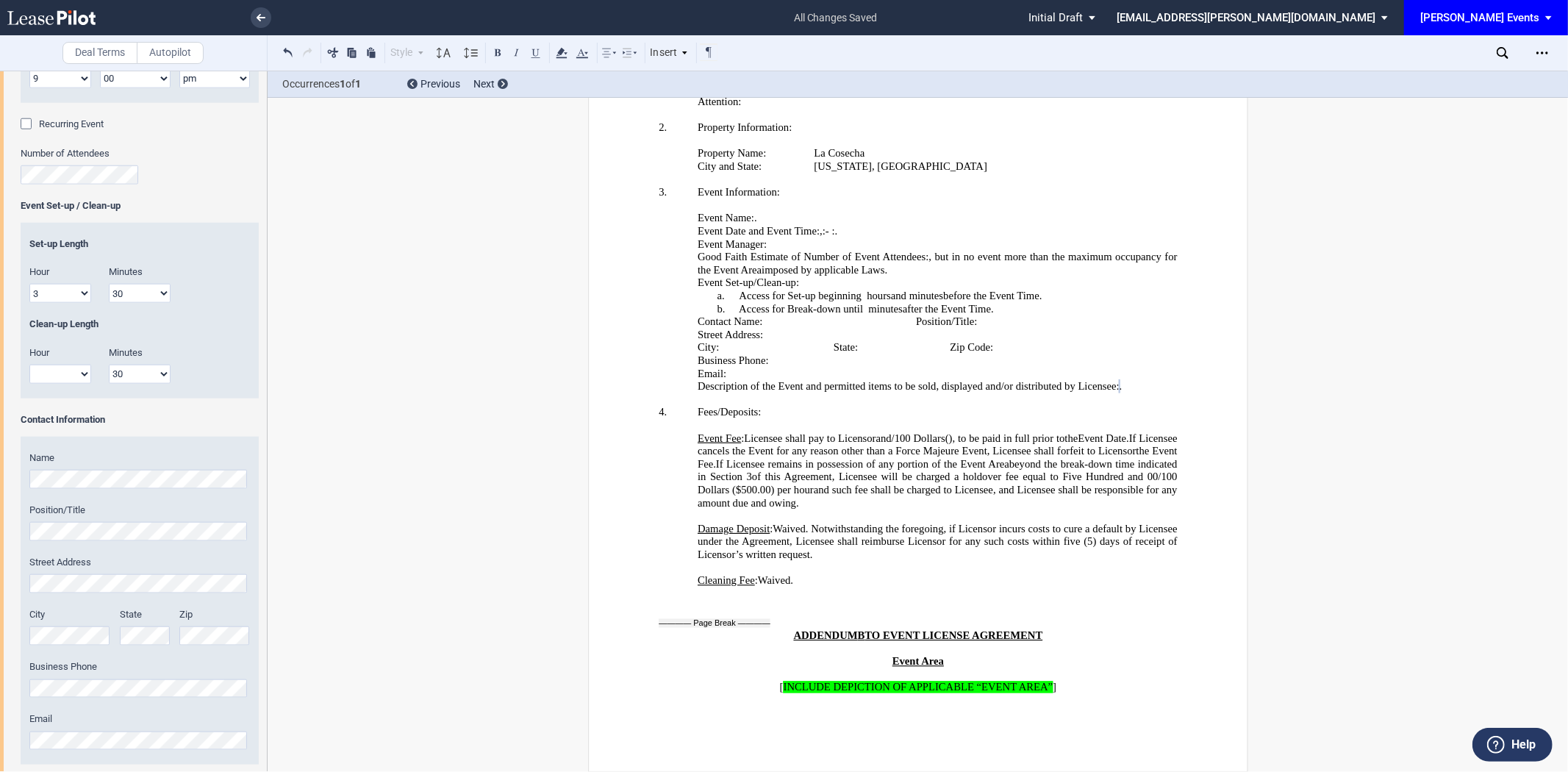
scroll to position [1598, 0]
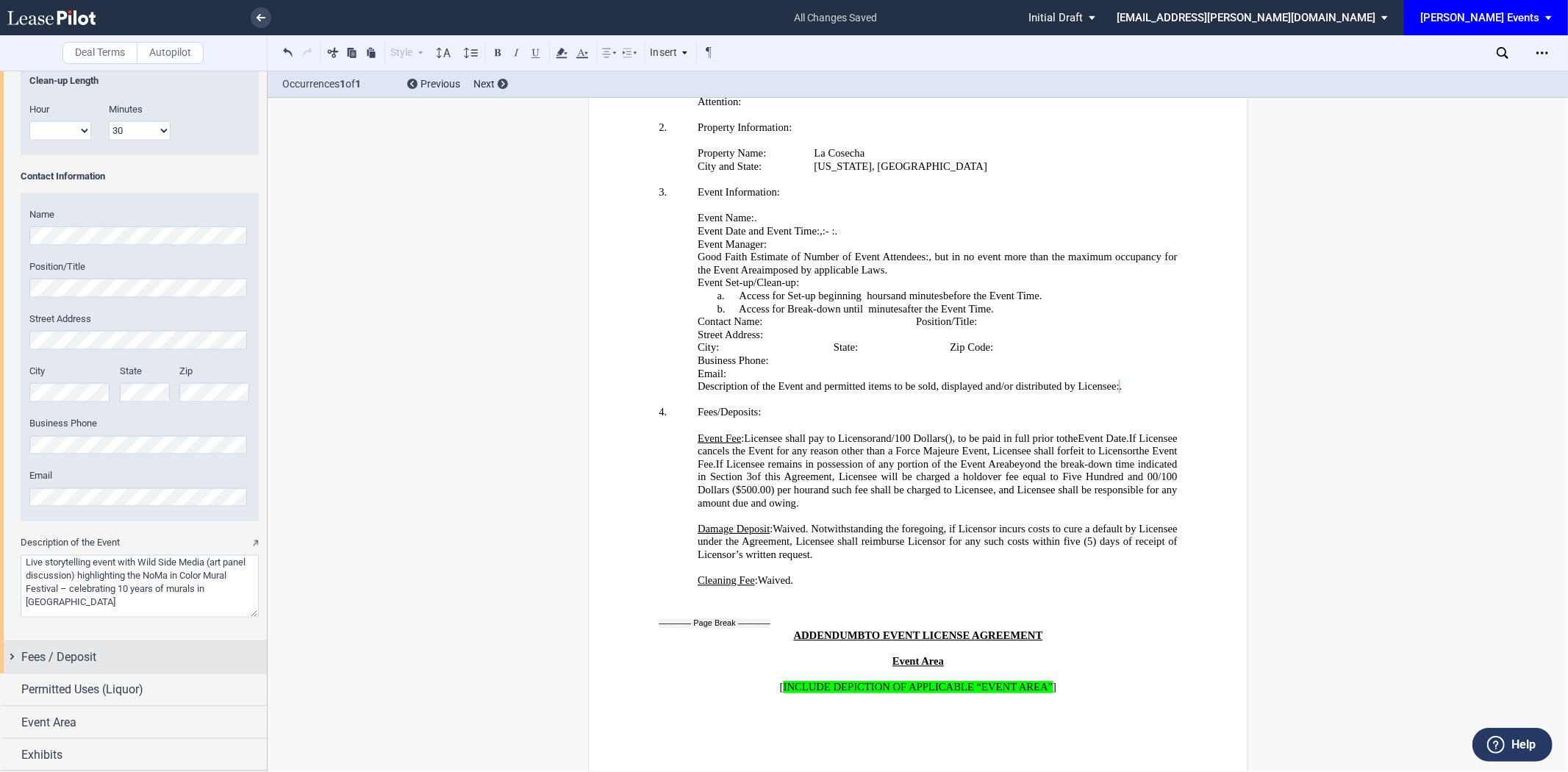
type textarea "Live storytelling event with Wild Side Media (art panel discussion) highlightin…"
click at [84, 661] on span "Fees / Deposit" at bounding box center [59, 657] width 75 height 17
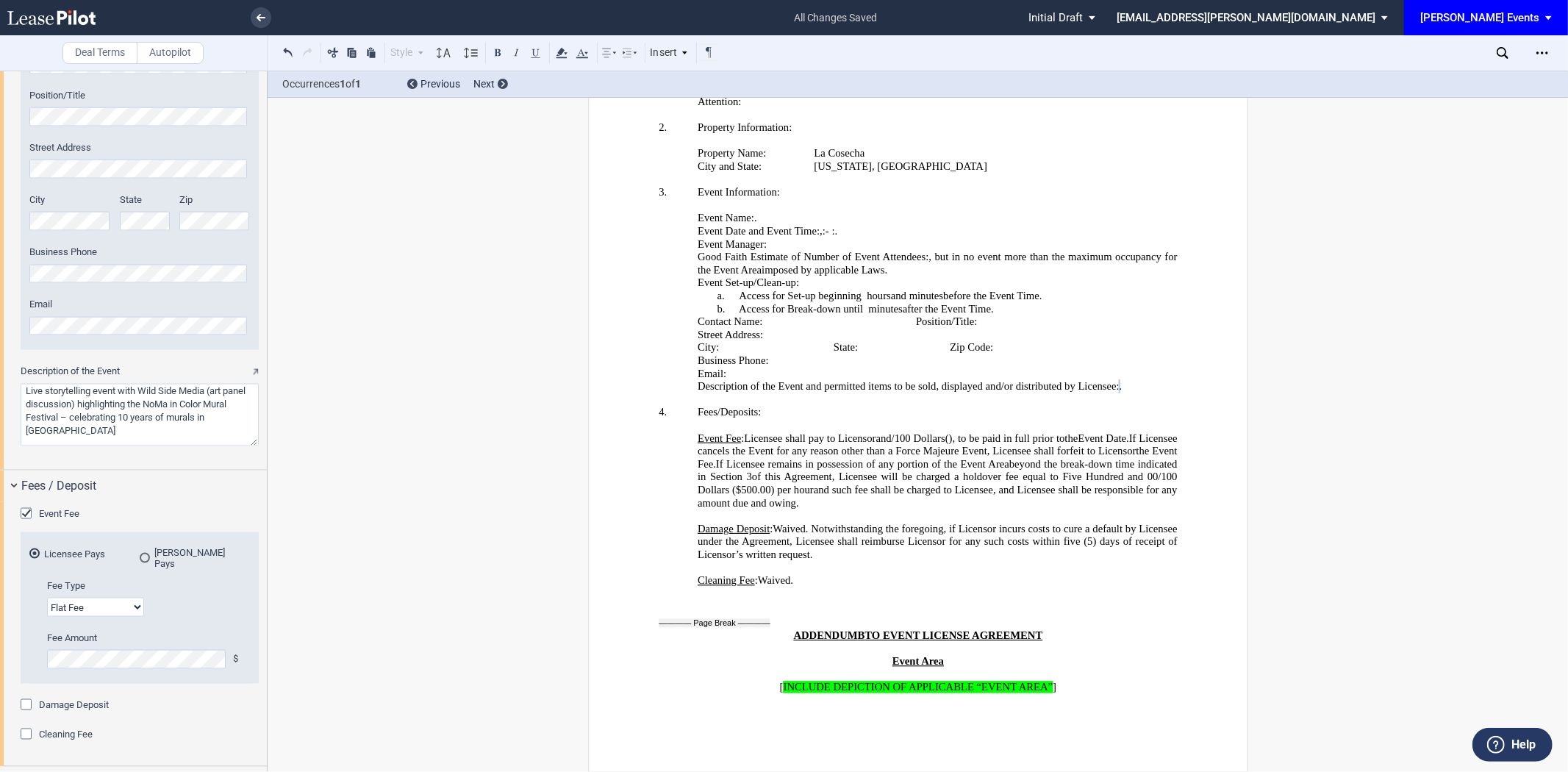
scroll to position [1853, 0]
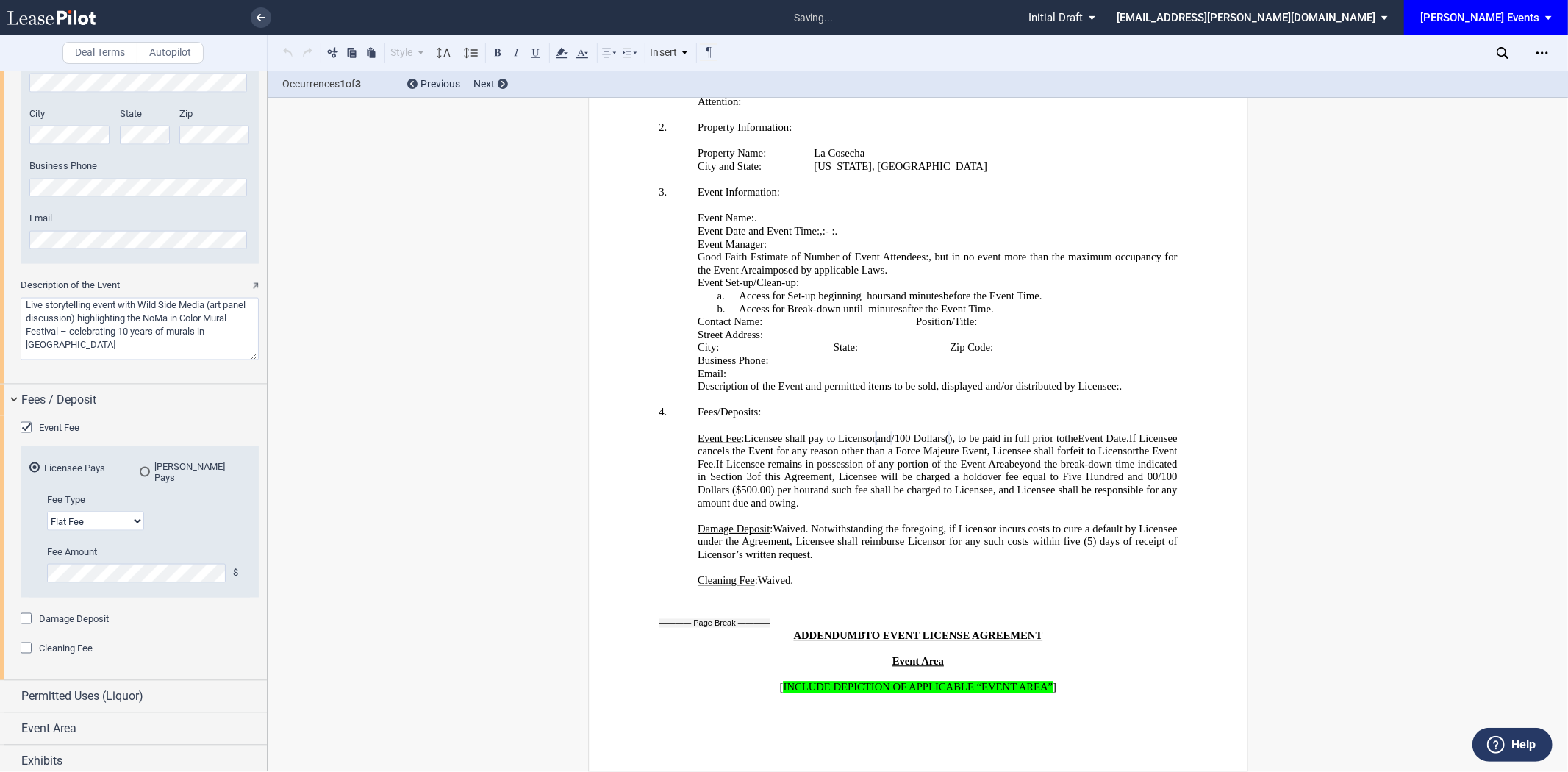
click at [36, 560] on div "Fee Type Flat Fee % of Gross Sales % of Ticket Sales Fee Amount $ Fee Amount % …" at bounding box center [139, 545] width 220 height 105
click at [33, 466] on div "Licensee Pays" at bounding box center [35, 467] width 11 height 11
click at [24, 425] on div "Event Fee" at bounding box center [27, 429] width 14 height 14
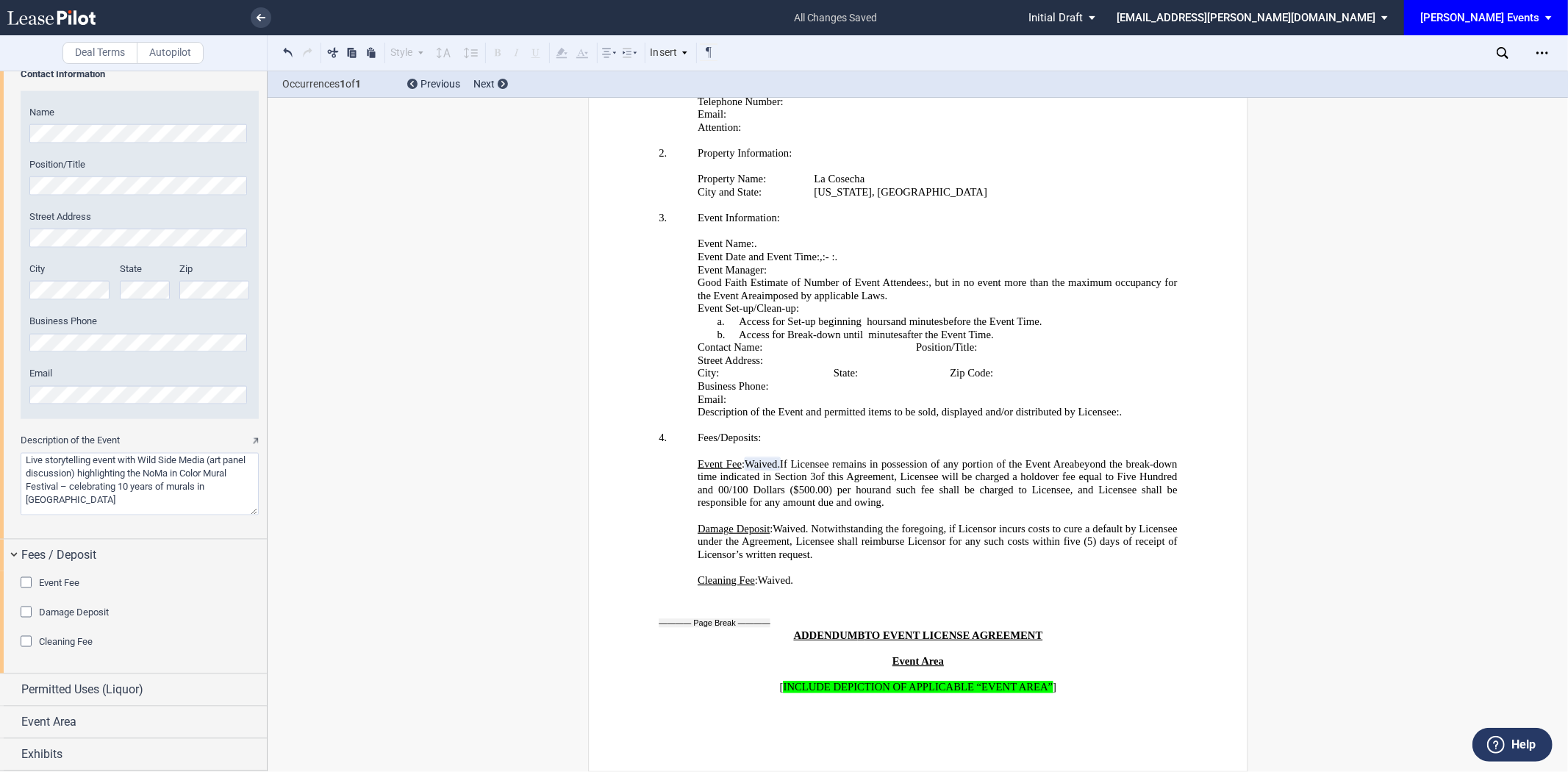
scroll to position [1700, 0]
click at [27, 642] on div "Cleaning Fee" at bounding box center [27, 642] width 14 height 14
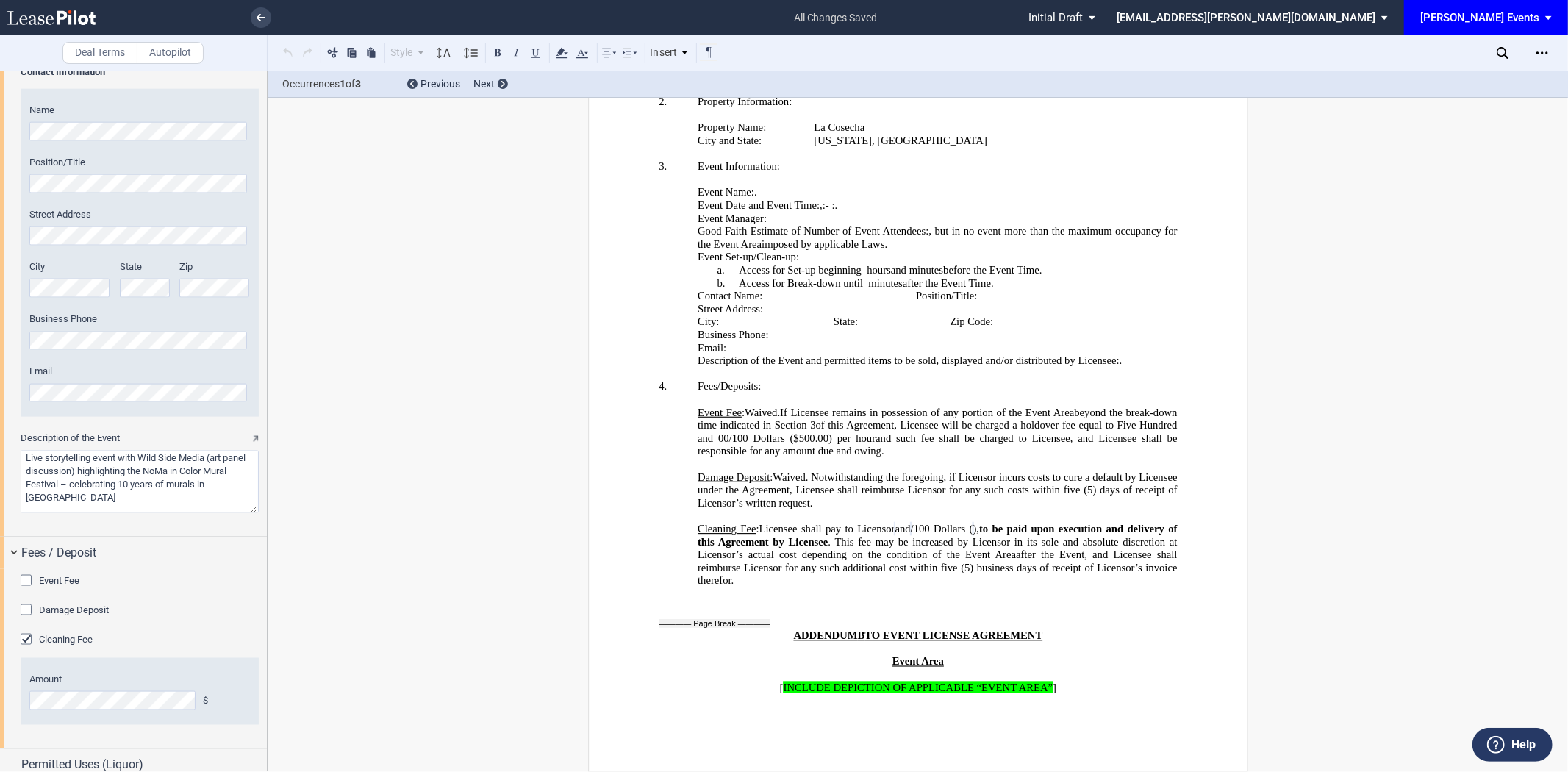
scroll to position [3100, 0]
click at [85, 615] on span "Damage Deposit" at bounding box center [74, 609] width 70 height 11
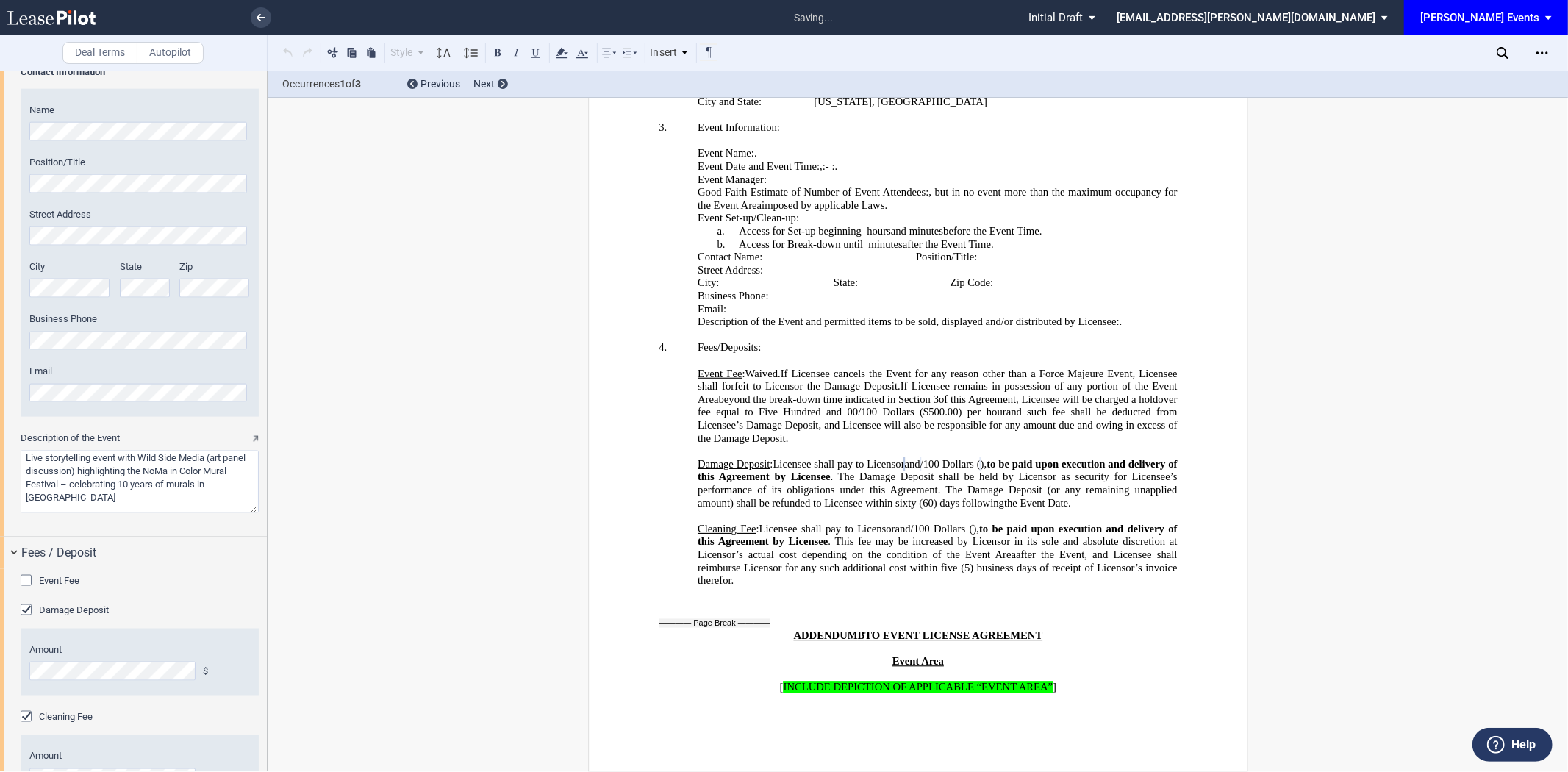
click at [461, 603] on div "Deal Terms Autopilot Style Normal 8pt 9pt 10pt 10.5pt 11pt 12pt 14pt 16pt Norma…" at bounding box center [784, 420] width 1568 height 701
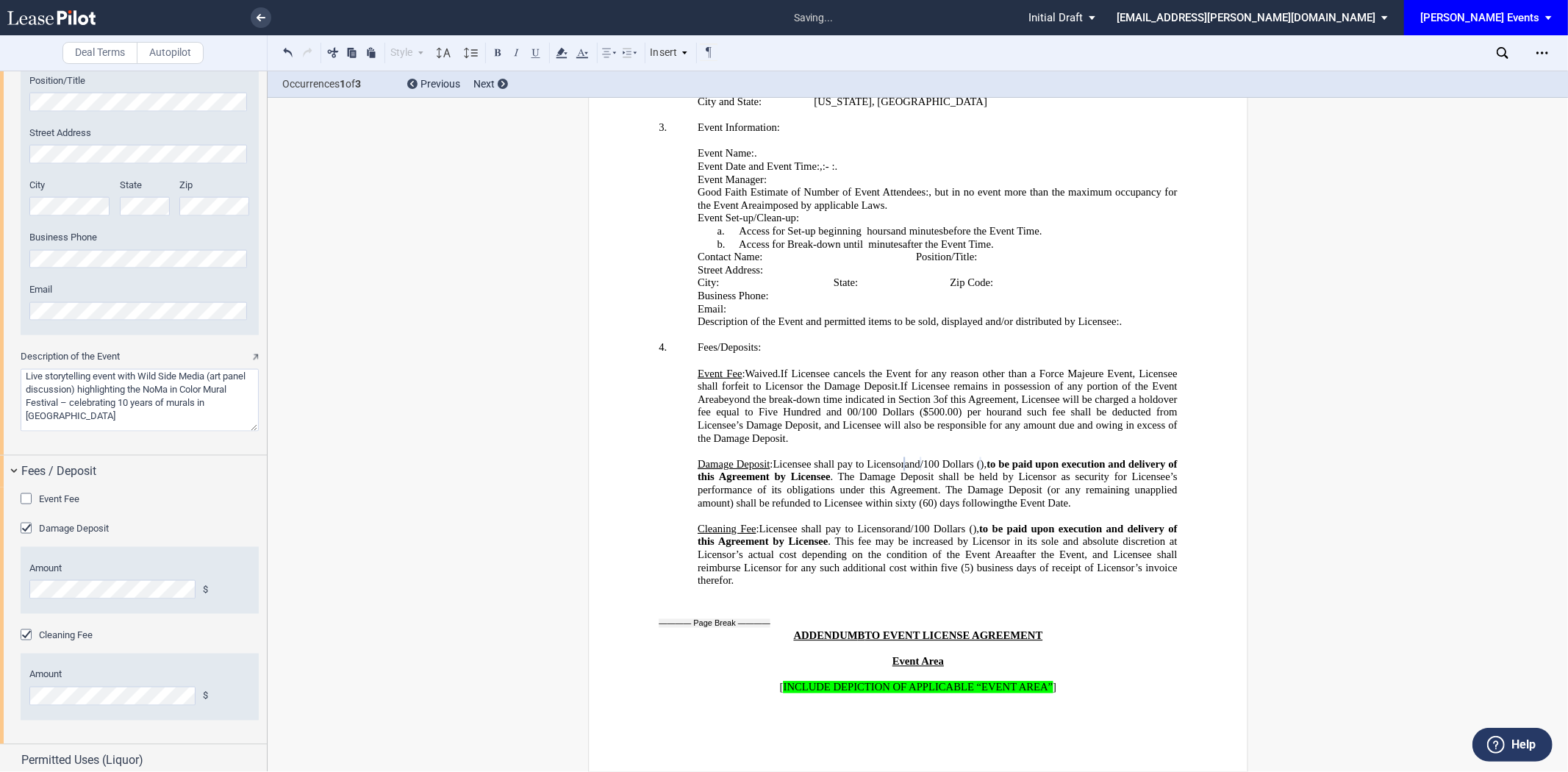
scroll to position [1855, 0]
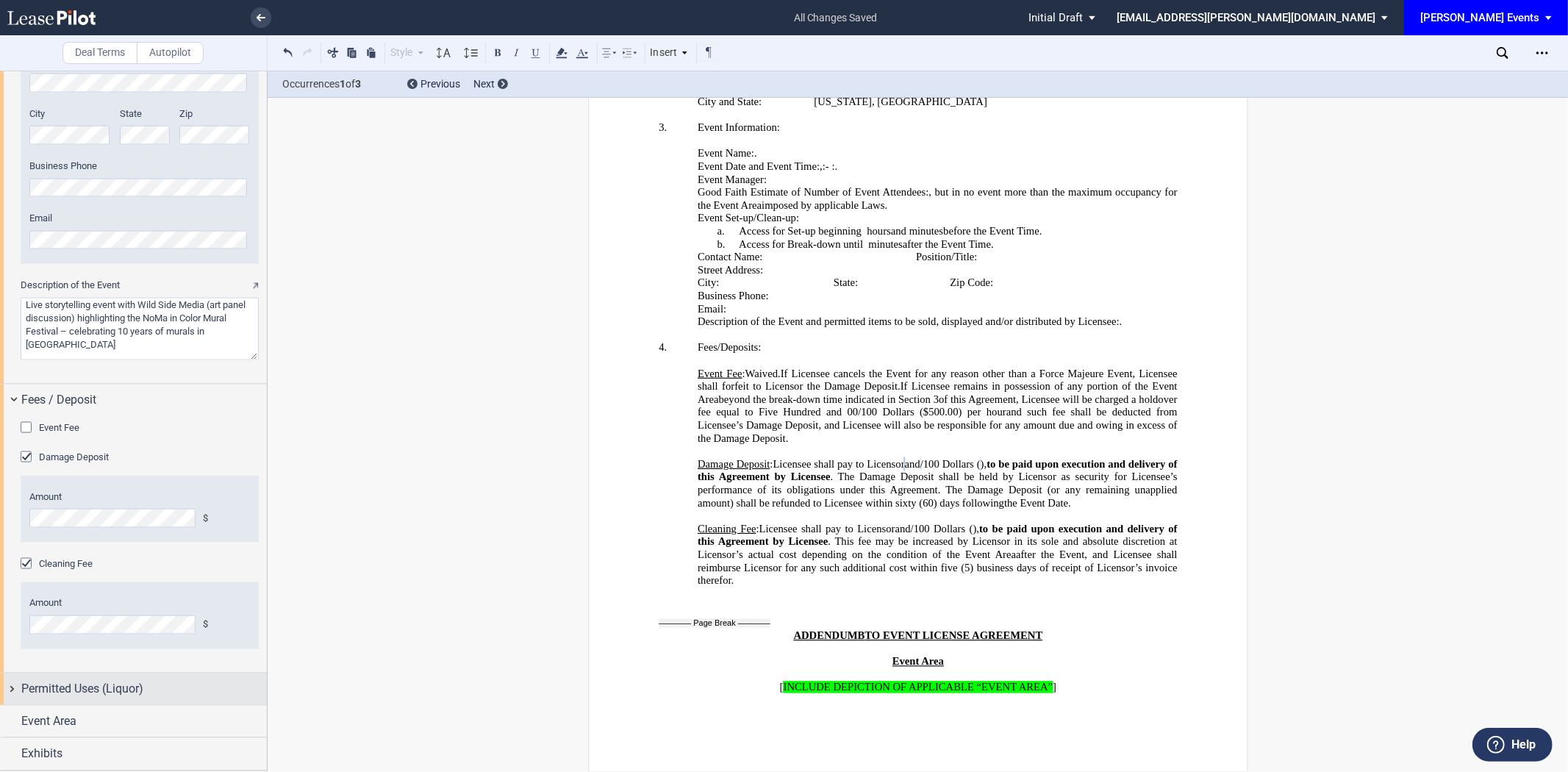
click at [145, 692] on div "Permitted Uses (Liquor)" at bounding box center [143, 689] width 245 height 17
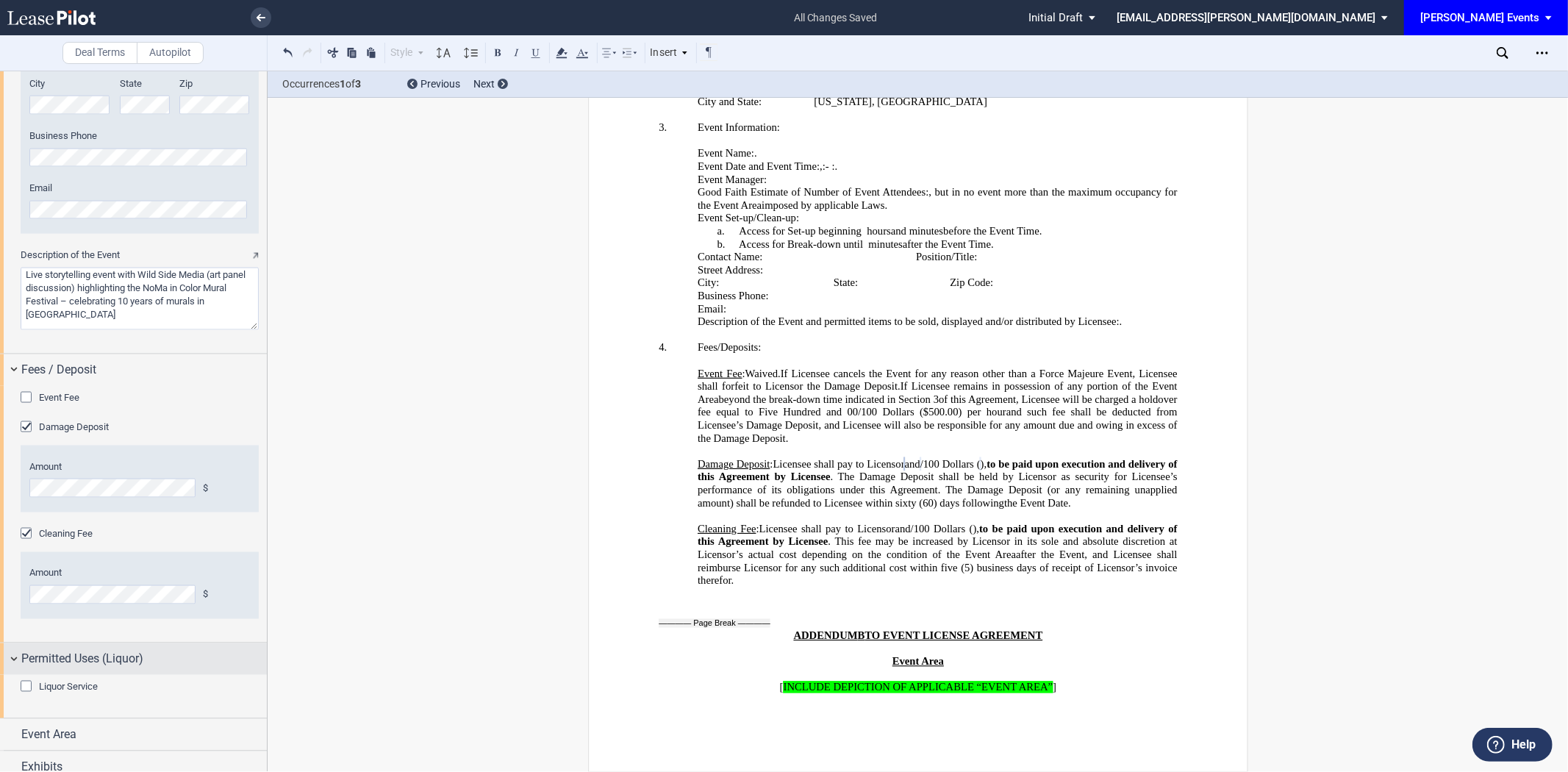
scroll to position [1898, 0]
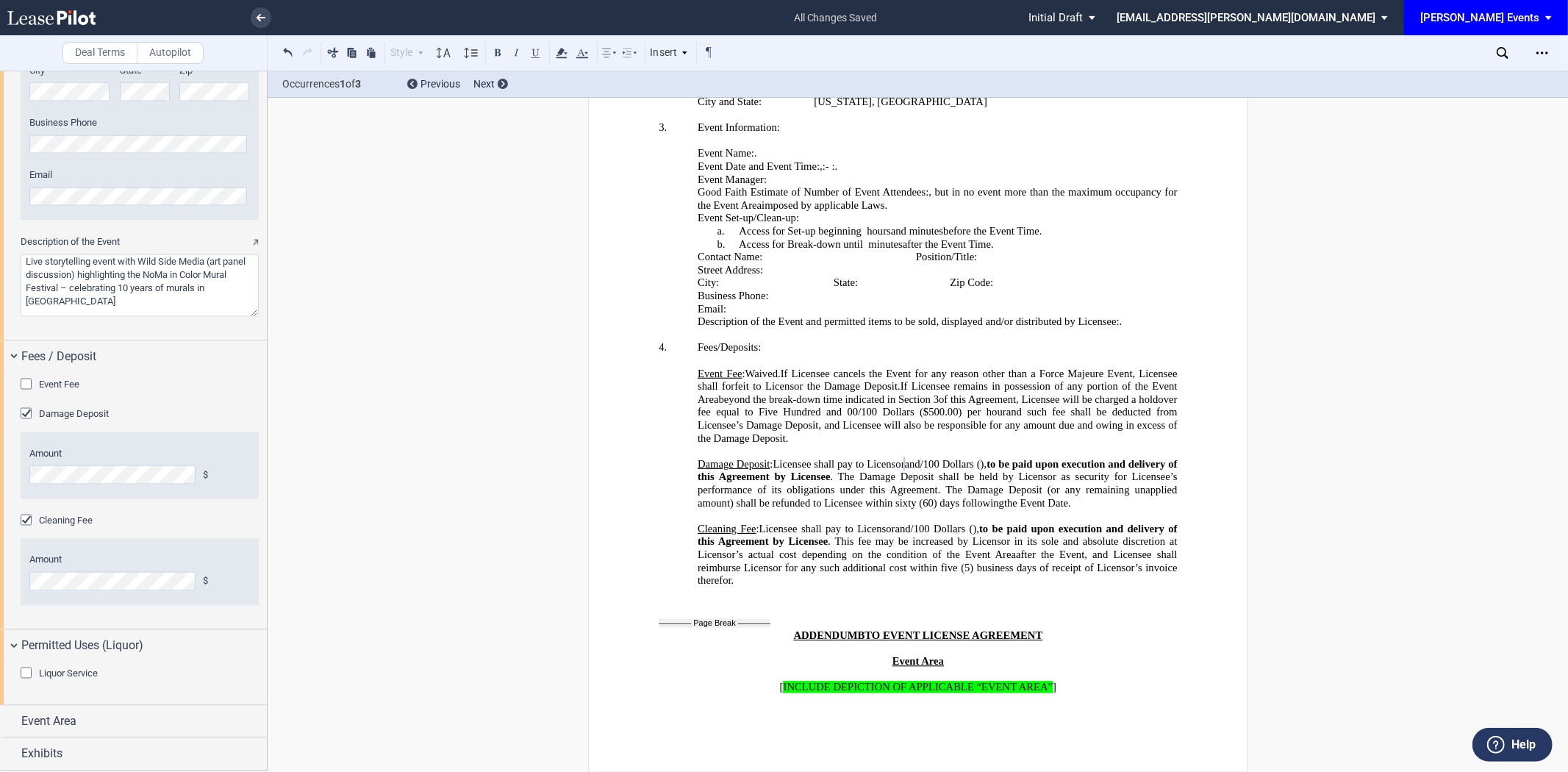
click at [67, 676] on span "Liquor Service" at bounding box center [68, 673] width 59 height 11
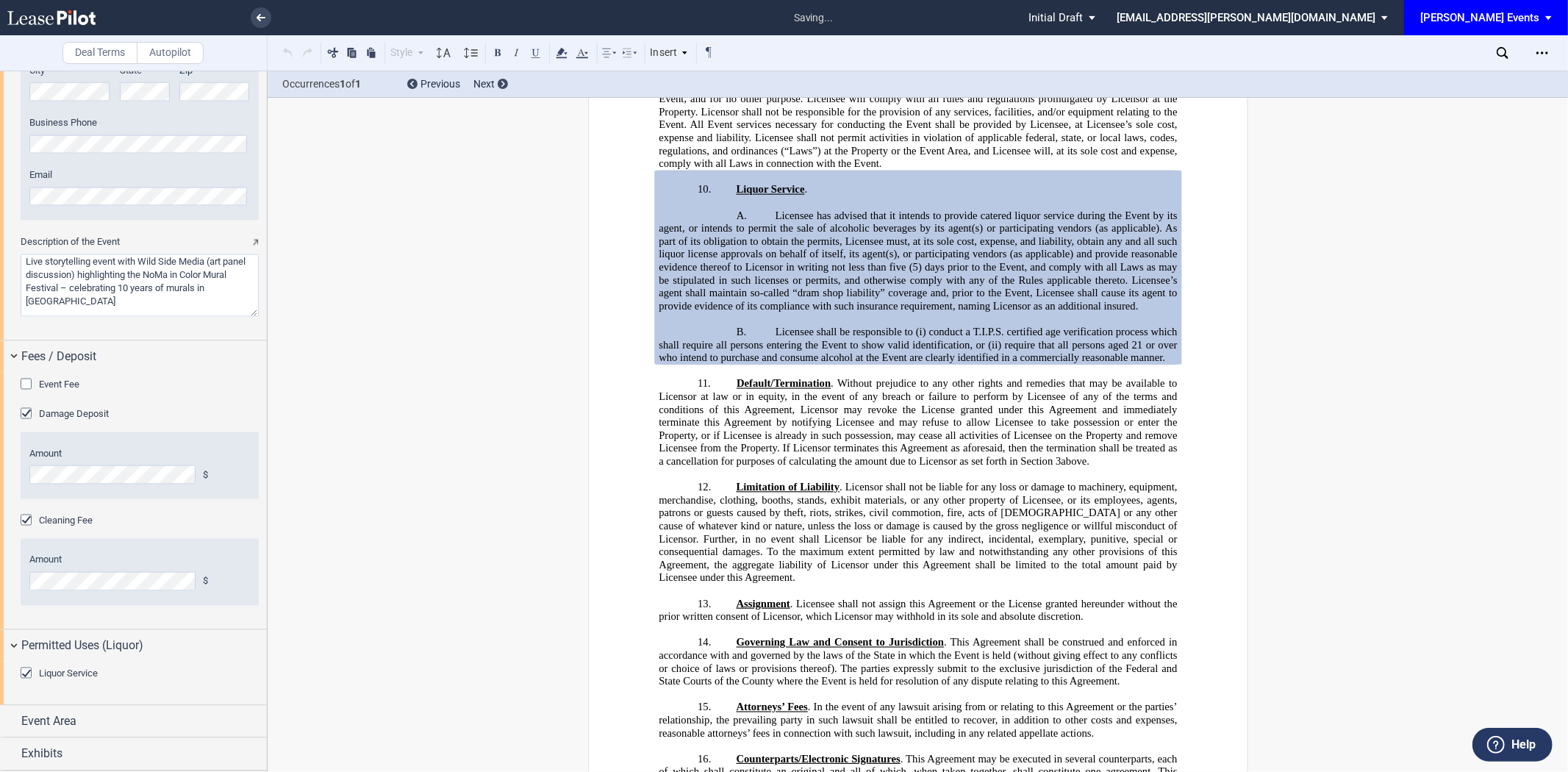
scroll to position [1078, 0]
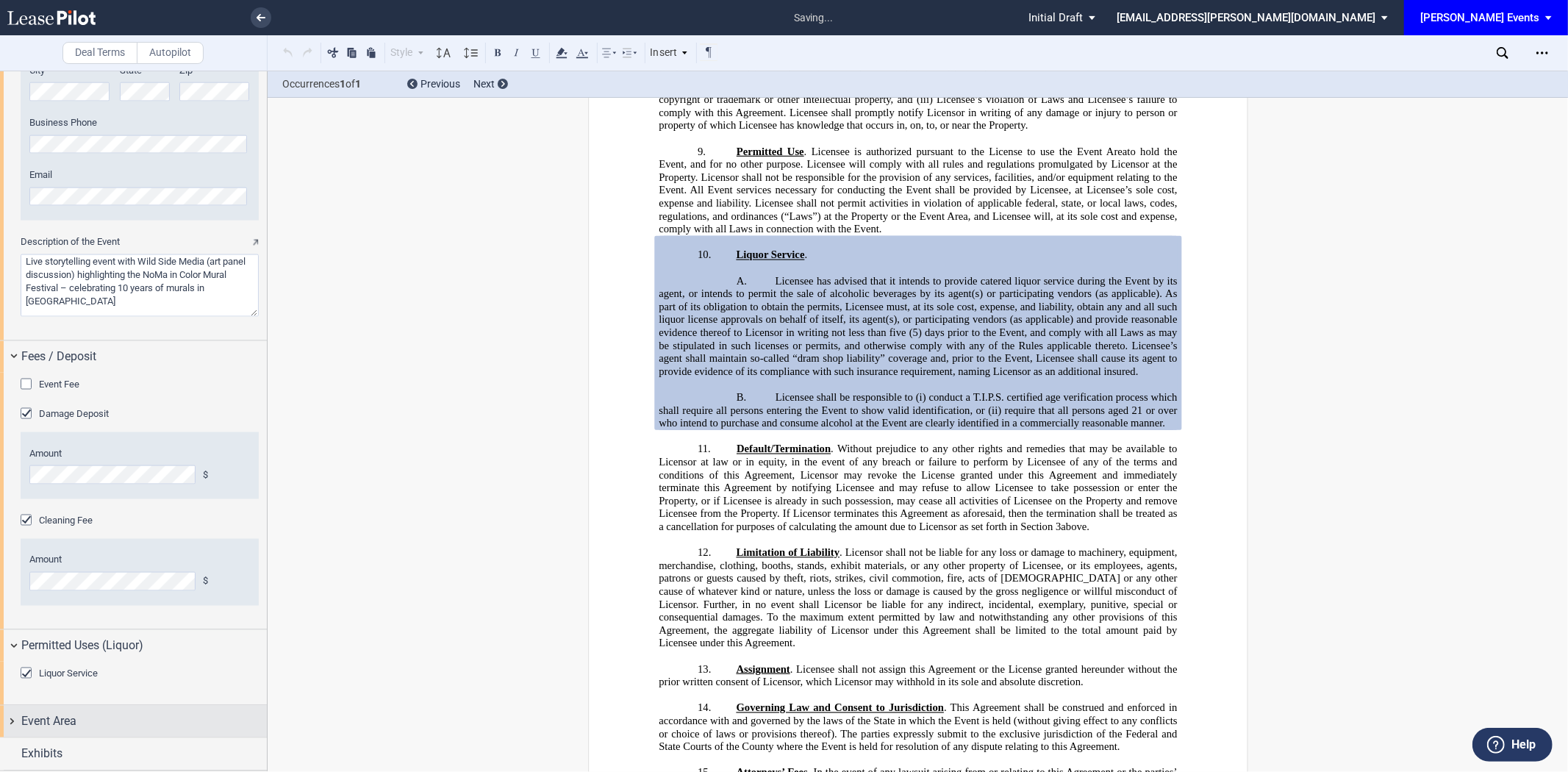
click at [62, 731] on span "Event Area" at bounding box center [48, 722] width 55 height 17
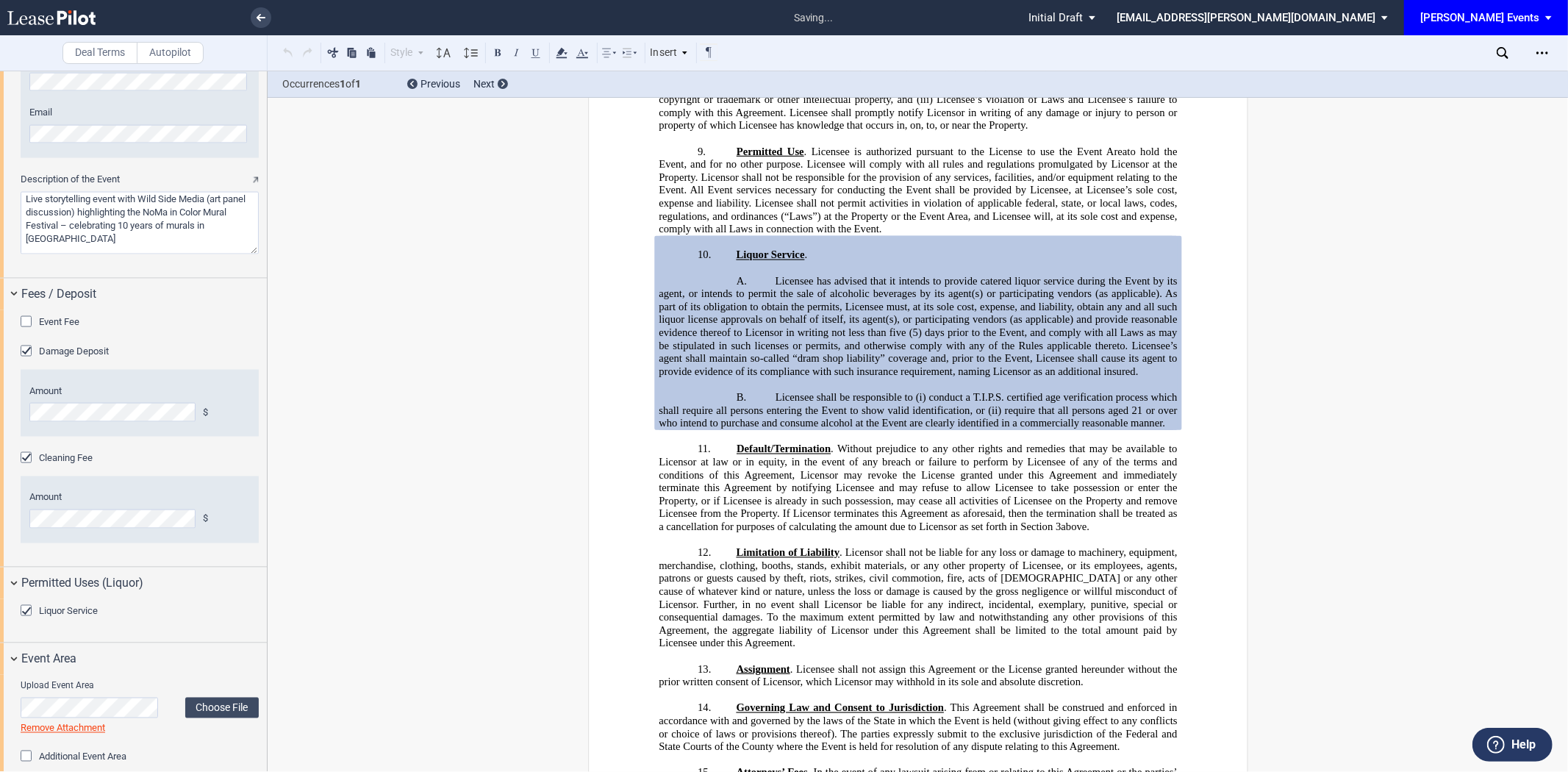
scroll to position [2011, 0]
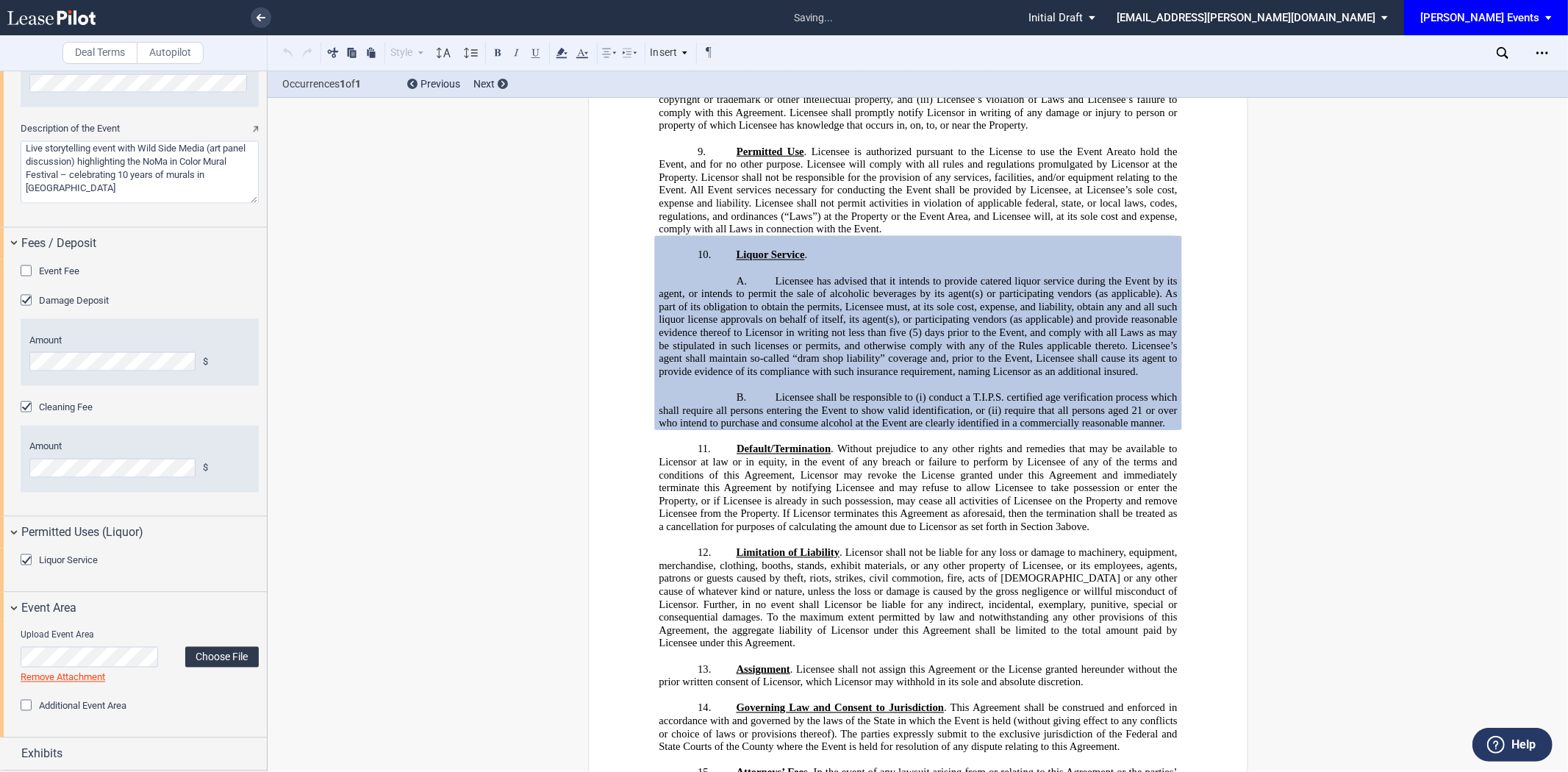
click at [192, 656] on label "Choose File" at bounding box center [222, 657] width 73 height 20
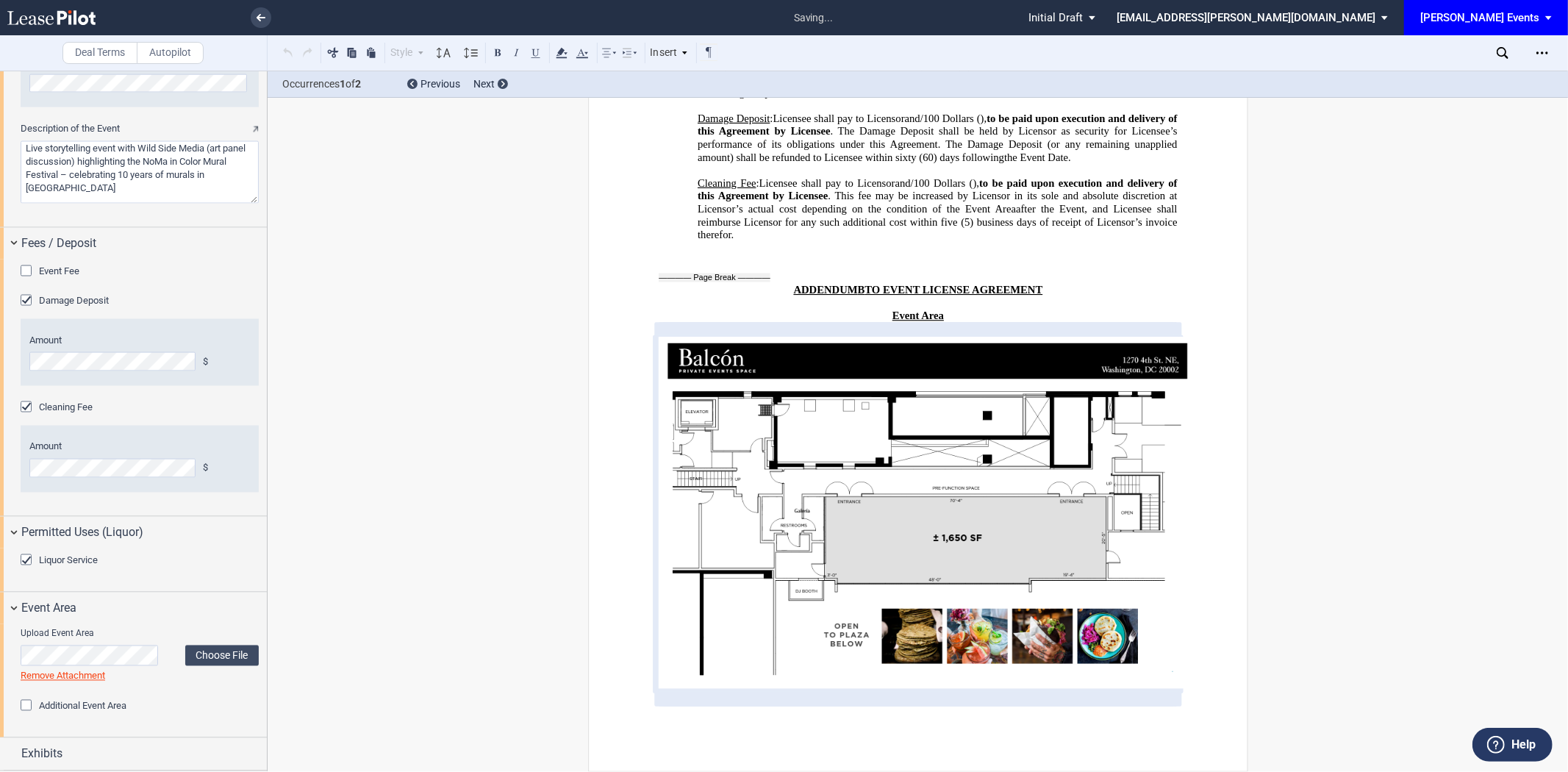
scroll to position [3686, 0]
